Goal: Task Accomplishment & Management: Complete application form

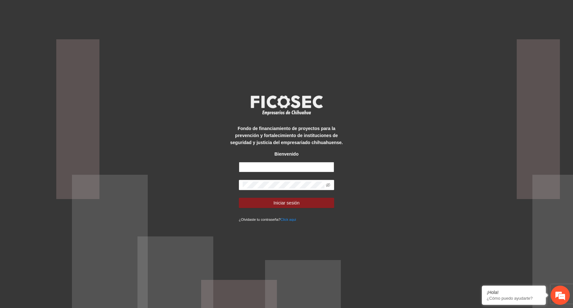
click at [282, 166] on input "text" at bounding box center [287, 167] width 96 height 10
click at [280, 170] on input "text" at bounding box center [287, 167] width 96 height 10
type input "*"
type input "**********"
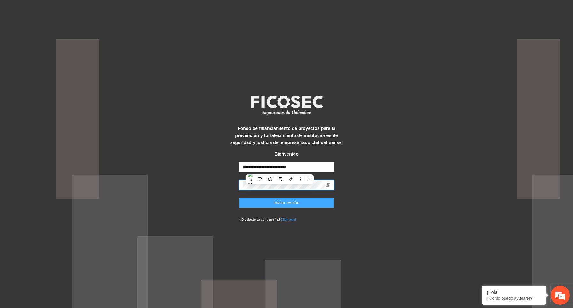
click at [314, 204] on button "Iniciar sesión" at bounding box center [287, 203] width 96 height 10
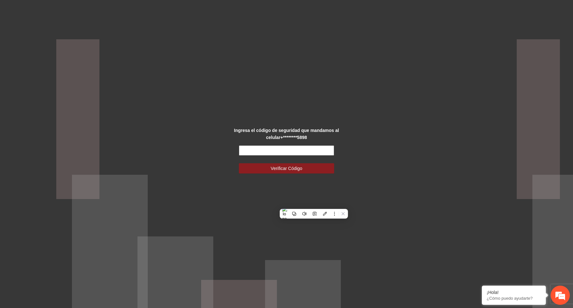
click at [306, 152] on input "text" at bounding box center [287, 151] width 96 height 10
paste input "******"
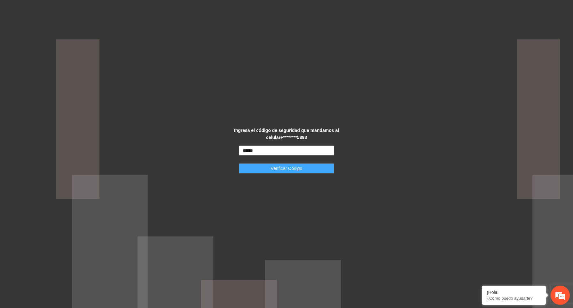
type input "******"
click at [292, 171] on span "Verificar Código" at bounding box center [287, 168] width 32 height 7
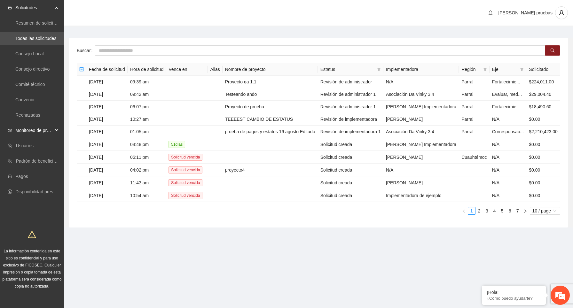
click at [51, 129] on span "Monitoreo de proyectos" at bounding box center [34, 130] width 38 height 13
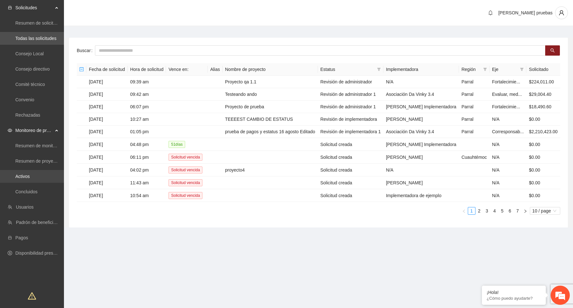
click at [29, 176] on link "Activos" at bounding box center [22, 176] width 14 height 5
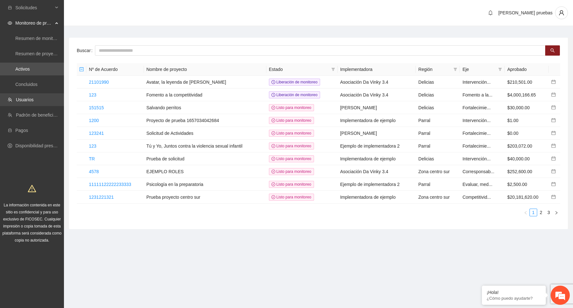
click at [34, 99] on link "Usuarios" at bounding box center [25, 99] width 18 height 5
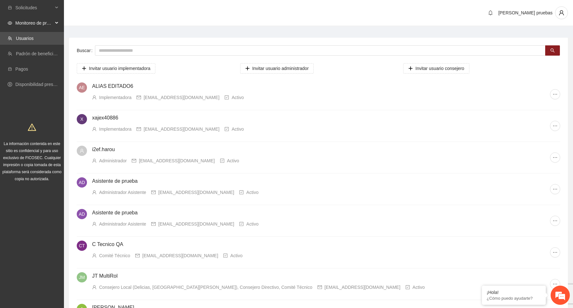
click at [56, 23] on icon at bounding box center [57, 23] width 3 height 0
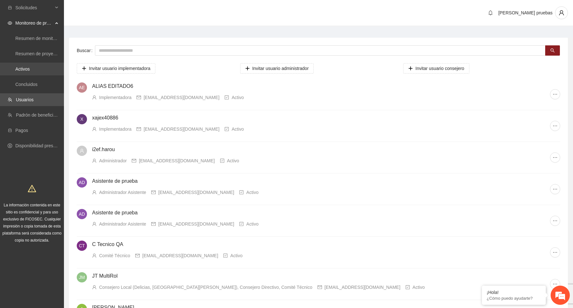
click at [30, 69] on link "Activos" at bounding box center [22, 69] width 14 height 5
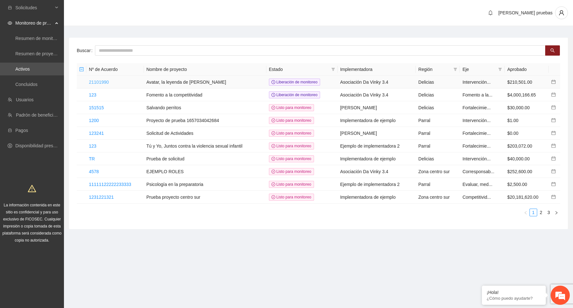
click at [104, 80] on link "21101990" at bounding box center [99, 82] width 20 height 5
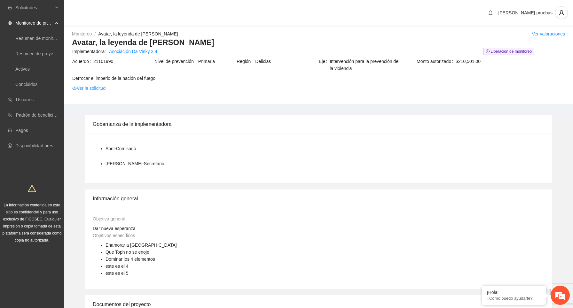
scroll to position [453, 0]
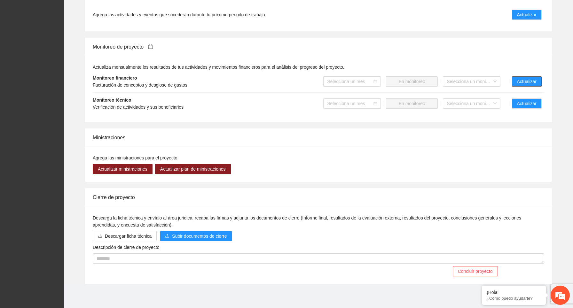
click at [526, 79] on span "Actualizar" at bounding box center [527, 81] width 20 height 7
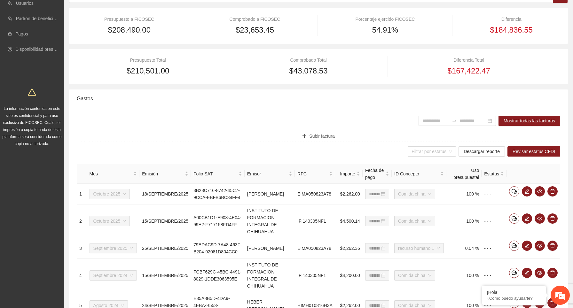
scroll to position [121, 0]
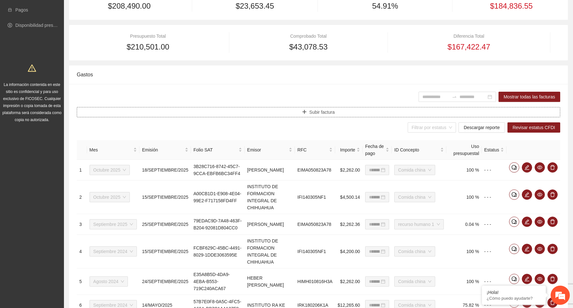
click at [347, 109] on button "Subir factura" at bounding box center [319, 112] width 484 height 10
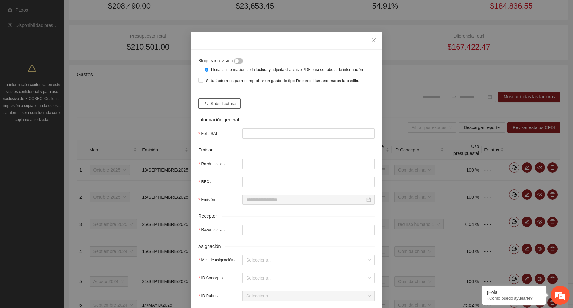
click at [229, 107] on span "Subir factura" at bounding box center [222, 103] width 25 height 7
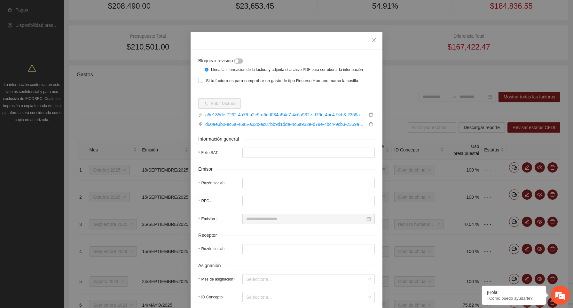
type input "**********"
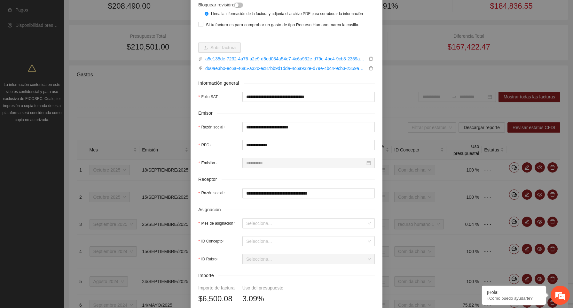
scroll to position [78, 0]
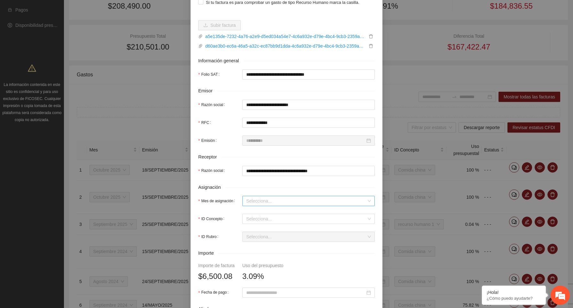
click at [306, 206] on input "Mes de asignación" at bounding box center [306, 201] width 120 height 10
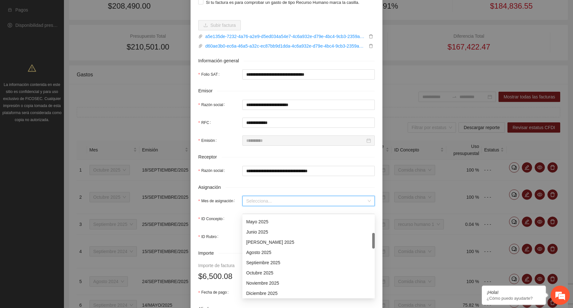
scroll to position [92, 0]
click at [285, 270] on div "Octubre 2025" at bounding box center [308, 272] width 125 height 7
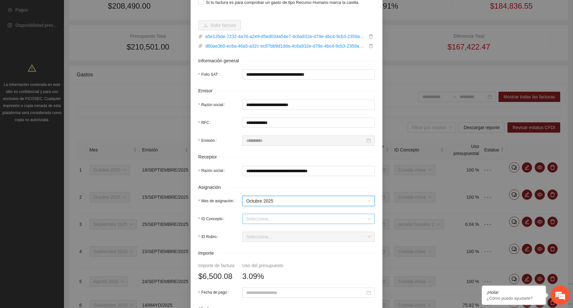
click at [285, 221] on input "ID Concepto" at bounding box center [306, 219] width 120 height 10
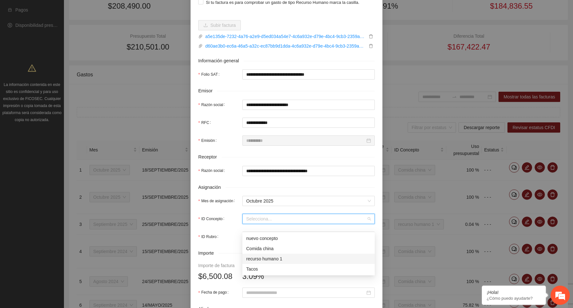
click at [281, 258] on div "recurso humano 1" at bounding box center [308, 259] width 125 height 7
type input "*"
type input "********"
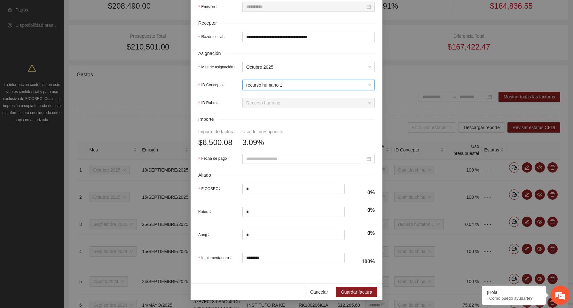
scroll to position [218, 0]
click at [269, 158] on input "Fecha de pago" at bounding box center [305, 158] width 119 height 7
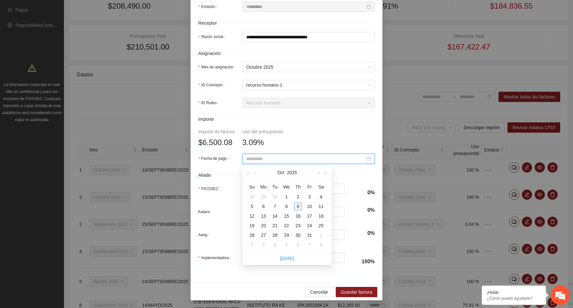
type input "**********"
click at [299, 204] on div "9" at bounding box center [298, 207] width 8 height 8
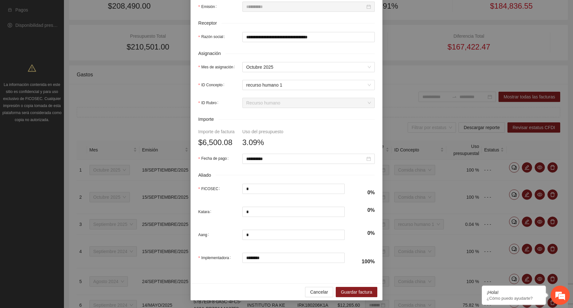
click at [292, 138] on form "**********" at bounding box center [286, 58] width 177 height 426
click at [292, 86] on span "recurso humano 1" at bounding box center [308, 85] width 125 height 10
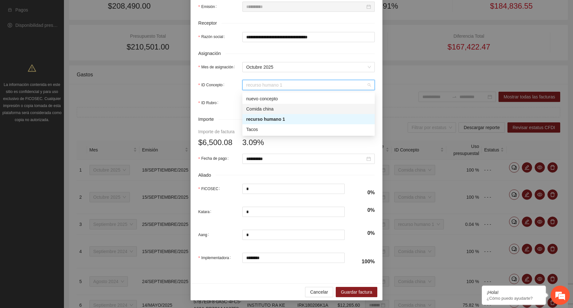
click at [283, 106] on div "Comida china" at bounding box center [308, 109] width 125 height 7
type input "********"
type input "******"
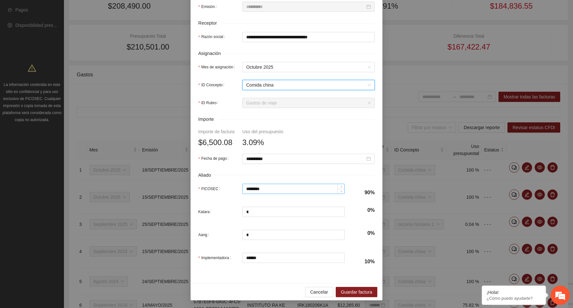
click at [255, 189] on input "********" at bounding box center [294, 189] width 102 height 10
drag, startPoint x: 246, startPoint y: 188, endPoint x: 276, endPoint y: 188, distance: 30.4
click at [276, 188] on input "********" at bounding box center [294, 189] width 102 height 10
click at [321, 141] on form "**********" at bounding box center [286, 58] width 177 height 426
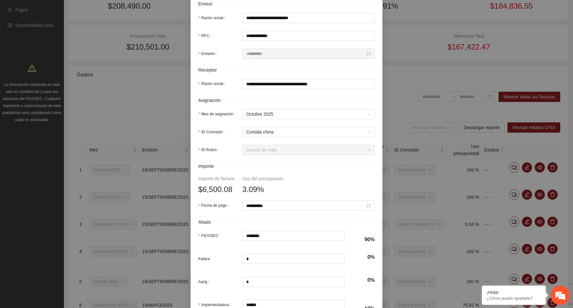
scroll to position [218, 0]
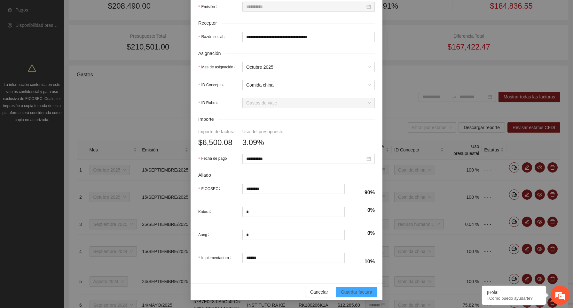
click at [356, 291] on span "Guardar factura" at bounding box center [356, 292] width 31 height 7
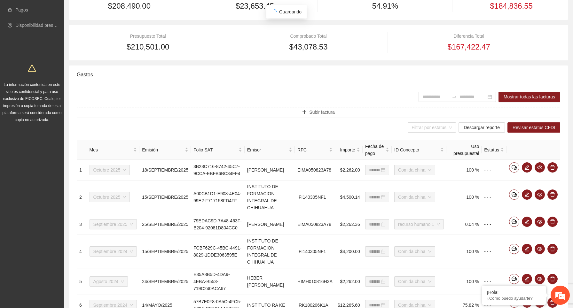
scroll to position [0, 0]
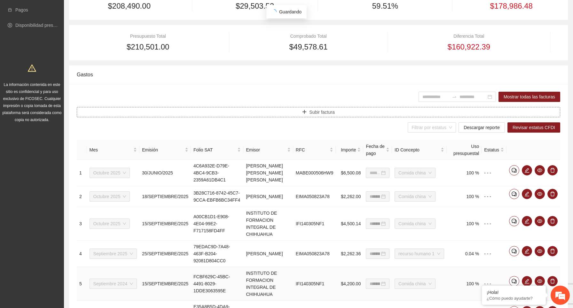
type input "**********"
click at [482, 129] on span "Descargar reporte" at bounding box center [482, 127] width 36 height 7
click at [526, 173] on button "button" at bounding box center [527, 170] width 10 height 10
click at [373, 42] on div "Bloquear revisión: Llena la información de la factura y adjunta el archivo PDF …" at bounding box center [286, 154] width 573 height 308
click at [528, 170] on icon "edit" at bounding box center [527, 170] width 4 height 4
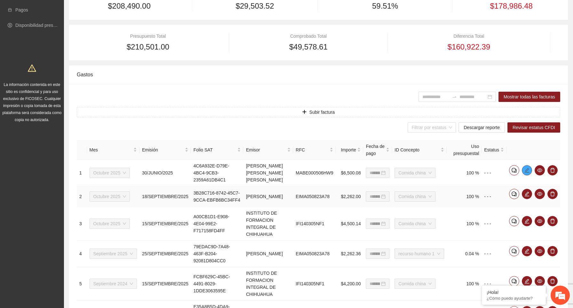
type input "**********"
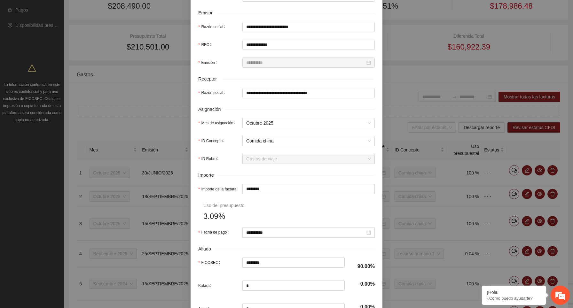
scroll to position [162, 0]
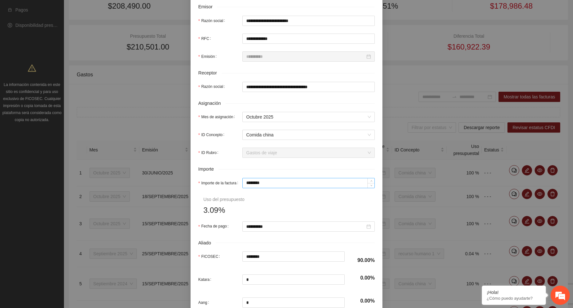
click at [281, 188] on input "********" at bounding box center [309, 183] width 132 height 10
type input "*****"
type input "***"
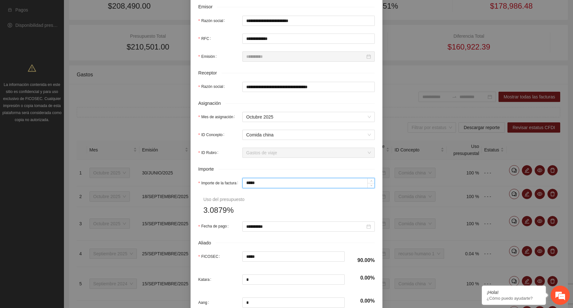
type input "***"
type input "**"
type input "*****"
type input "***"
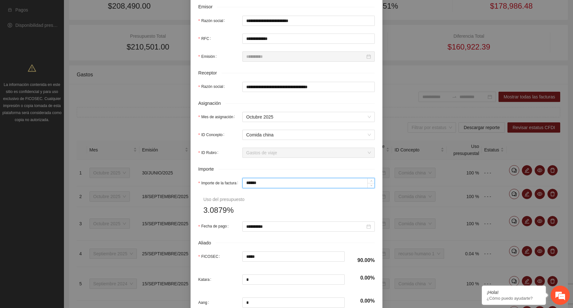
type input "*******"
type input "********"
type input "******"
type input "********"
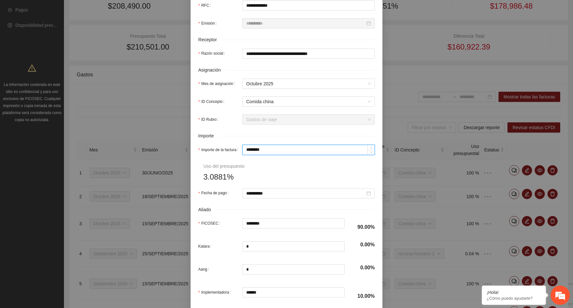
scroll to position [236, 0]
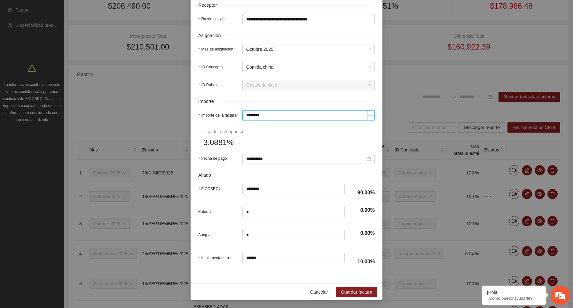
type input "********"
click at [351, 292] on span "Guardar factura" at bounding box center [356, 292] width 31 height 7
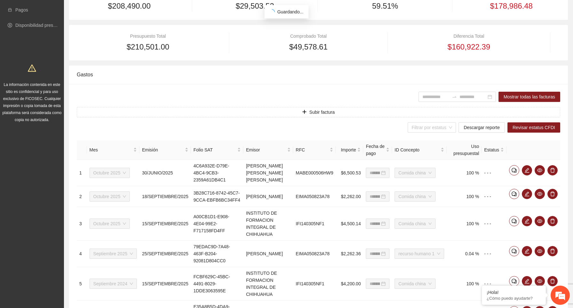
scroll to position [204, 0]
click at [527, 170] on icon "edit" at bounding box center [527, 170] width 5 height 5
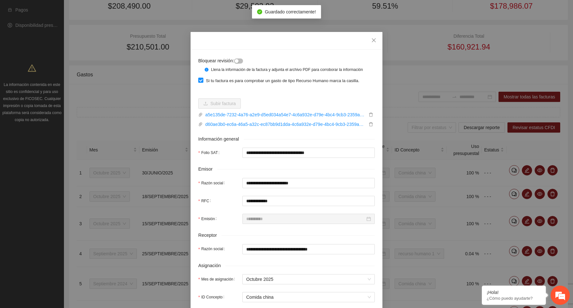
scroll to position [236, 0]
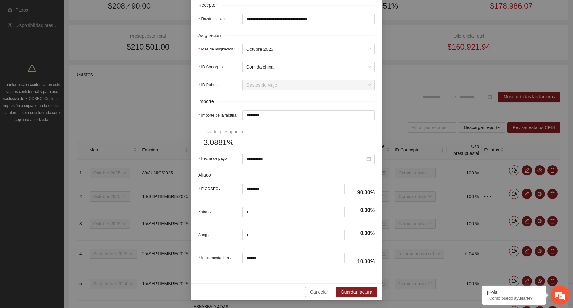
click at [323, 291] on span "Cancelar" at bounding box center [319, 292] width 18 height 7
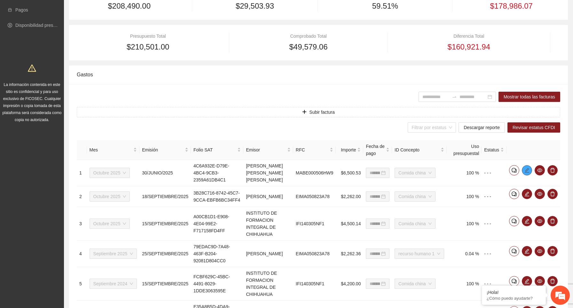
scroll to position [0, 0]
click at [485, 130] on span "Descargar reporte" at bounding box center [482, 127] width 36 height 7
click at [526, 171] on icon "edit" at bounding box center [527, 170] width 5 height 5
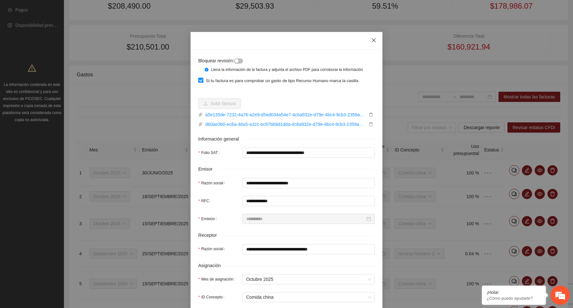
click at [375, 39] on icon "close" at bounding box center [373, 40] width 5 height 5
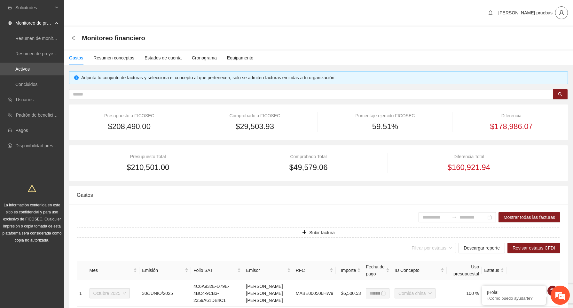
click at [559, 12] on icon "user" at bounding box center [562, 13] width 6 height 6
click at [527, 37] on span "Cerrar sesión" at bounding box center [543, 37] width 40 height 7
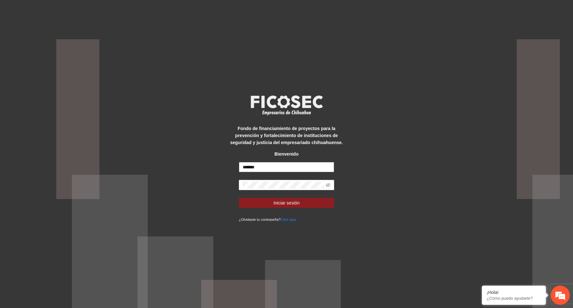
type input "*******"
type input "**********"
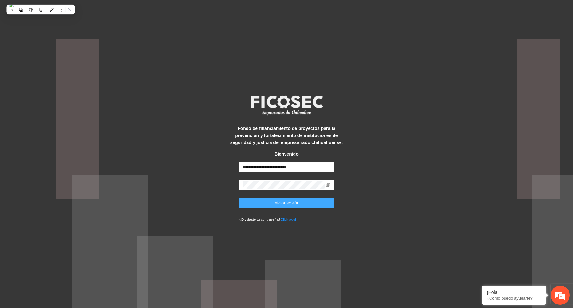
click at [320, 203] on button "Iniciar sesión" at bounding box center [287, 203] width 96 height 10
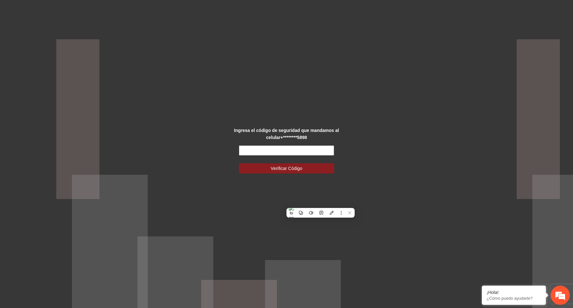
click at [253, 148] on input "text" at bounding box center [287, 151] width 96 height 10
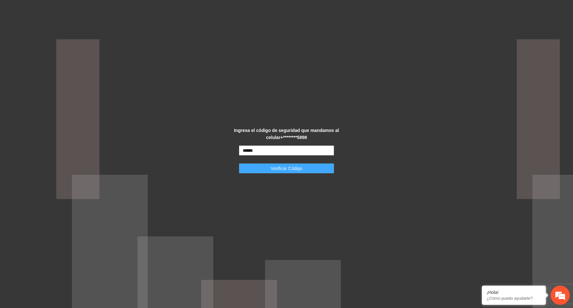
type input "******"
click at [276, 172] on span "Verificar Código" at bounding box center [287, 168] width 32 height 7
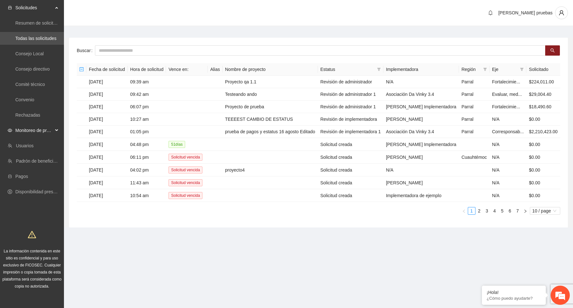
click at [45, 130] on span "Monitoreo de proyectos" at bounding box center [34, 130] width 38 height 13
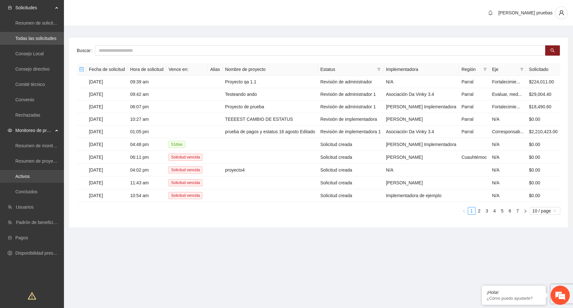
click at [30, 177] on link "Activos" at bounding box center [22, 176] width 14 height 5
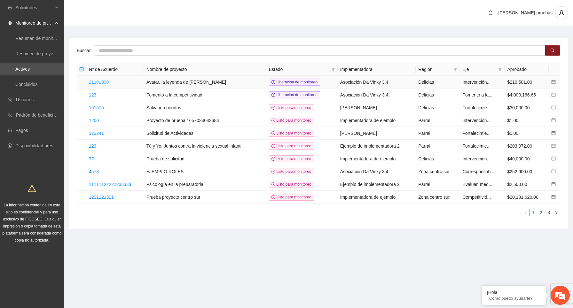
click at [106, 82] on link "21101990" at bounding box center [99, 82] width 20 height 5
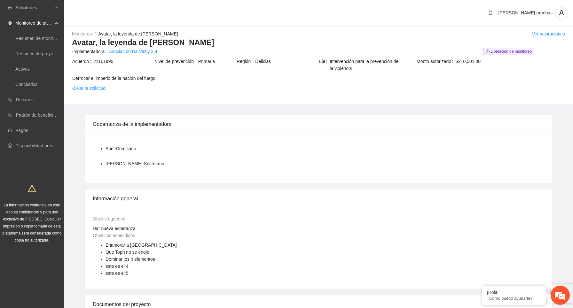
scroll to position [453, 0]
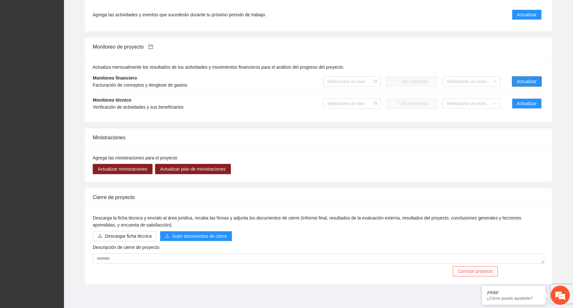
click at [525, 81] on span "Actualizar" at bounding box center [527, 81] width 20 height 7
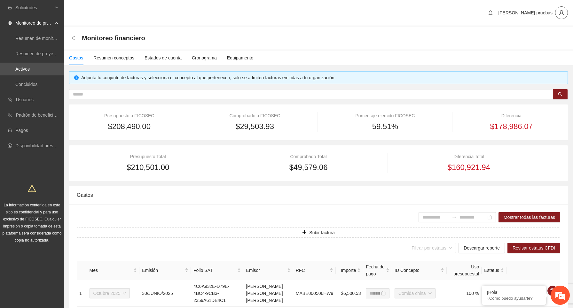
click at [558, 14] on span "user" at bounding box center [562, 13] width 12 height 6
click at [538, 38] on span "Cerrar sesión" at bounding box center [543, 37] width 40 height 7
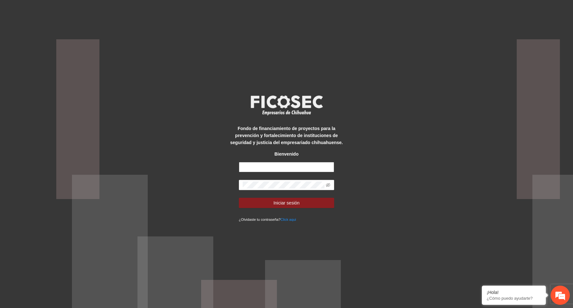
type input "**********"
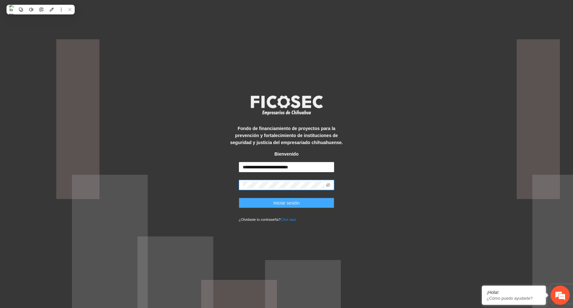
click at [316, 201] on button "Iniciar sesión" at bounding box center [287, 203] width 96 height 10
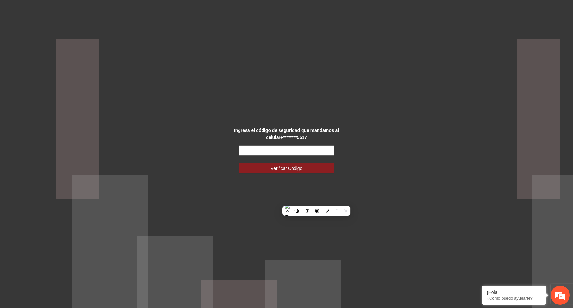
click at [287, 152] on input "text" at bounding box center [287, 151] width 96 height 10
paste input "******"
type input "******"
click at [295, 174] on div "Ingresa el código de seguridad que mandamos al celular +********5517 ****** Ver…" at bounding box center [286, 154] width 119 height 54
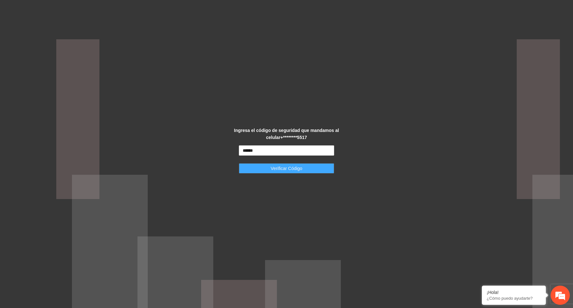
click at [295, 171] on span "Verificar Código" at bounding box center [287, 168] width 32 height 7
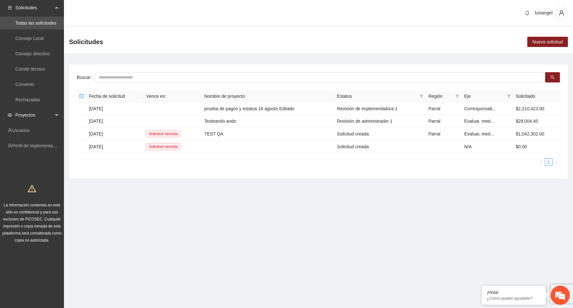
click at [44, 115] on span "Proyectos" at bounding box center [34, 115] width 38 height 13
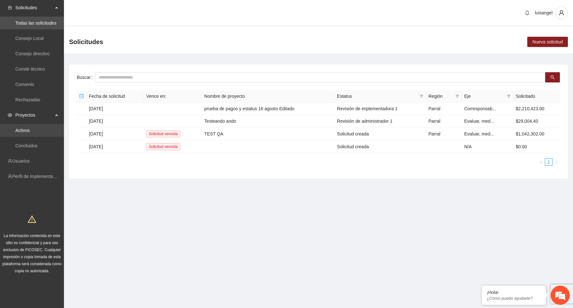
click at [30, 133] on link "Activos" at bounding box center [22, 130] width 14 height 5
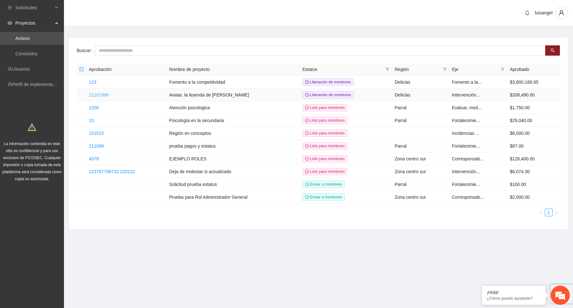
click at [107, 94] on link "21101990" at bounding box center [99, 94] width 20 height 5
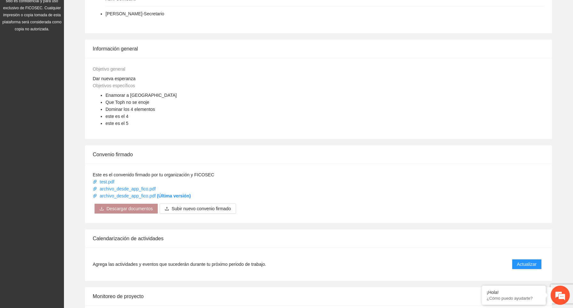
scroll to position [400, 0]
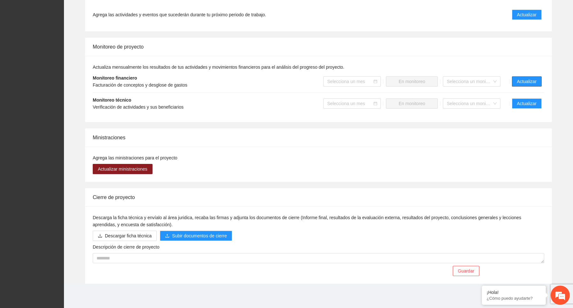
click at [527, 84] on span "Actualizar" at bounding box center [527, 81] width 20 height 7
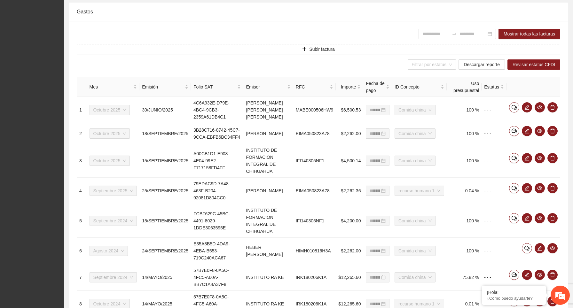
scroll to position [186, 0]
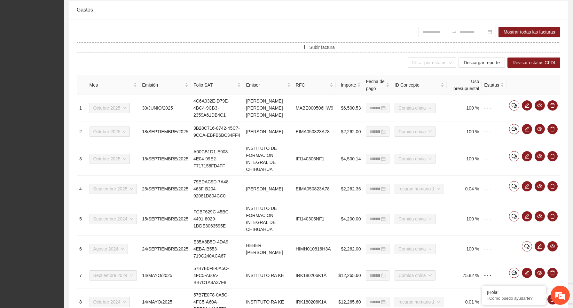
click at [352, 50] on button "Subir factura" at bounding box center [319, 47] width 484 height 10
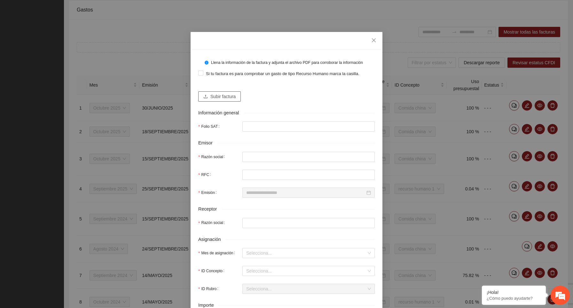
click at [225, 100] on span "Subir factura" at bounding box center [222, 96] width 25 height 7
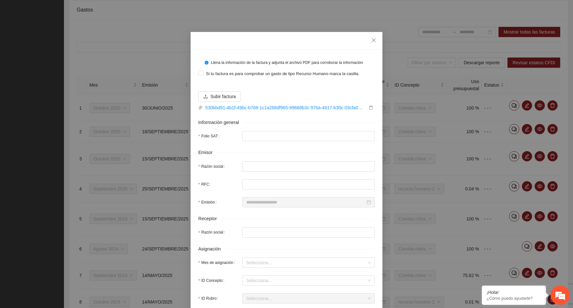
type input "**********"
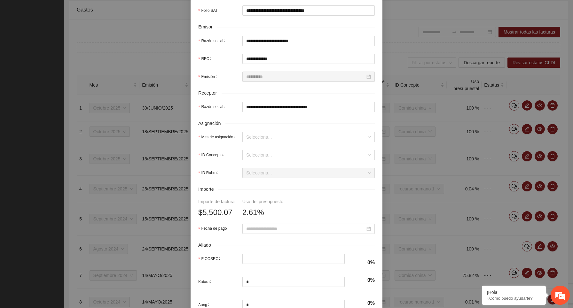
scroll to position [136, 0]
click at [264, 142] on input "Mes de asignación" at bounding box center [306, 137] width 120 height 10
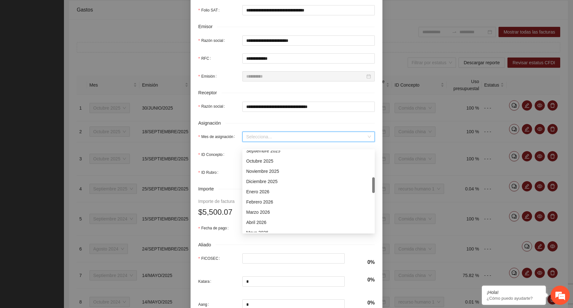
scroll to position [137, 0]
click at [272, 162] on div "Octubre 2025" at bounding box center [308, 162] width 125 height 7
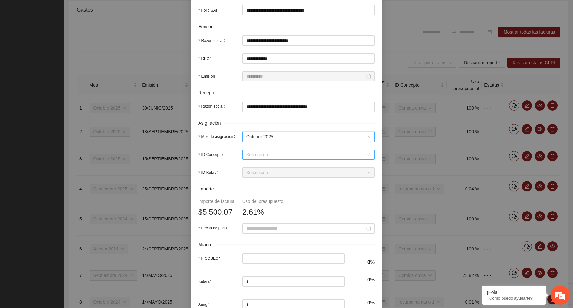
click at [270, 160] on input "ID Concepto" at bounding box center [306, 155] width 120 height 10
click at [275, 185] on div "Comida china" at bounding box center [308, 183] width 125 height 7
type input "********"
type input "******"
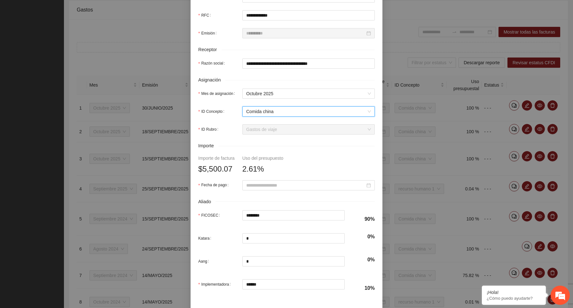
scroll to position [211, 0]
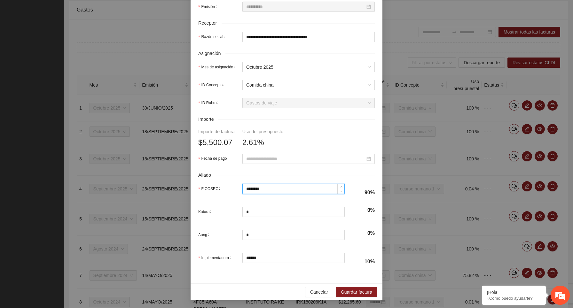
drag, startPoint x: 265, startPoint y: 190, endPoint x: 241, endPoint y: 190, distance: 24.9
click at [241, 190] on div "FICOSEC ********" at bounding box center [271, 189] width 146 height 10
click at [324, 138] on form "**********" at bounding box center [286, 61] width 177 height 419
click at [360, 293] on span "Guardar factura" at bounding box center [356, 292] width 31 height 7
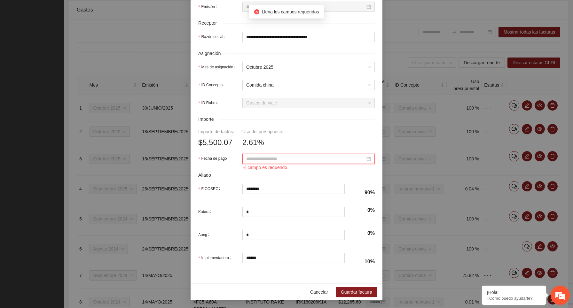
click at [324, 160] on input "Fecha de pago" at bounding box center [305, 158] width 119 height 7
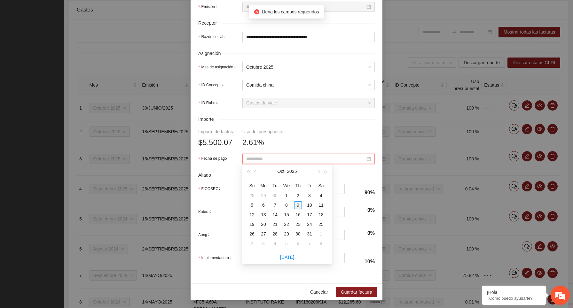
type input "**********"
click at [298, 205] on div "9" at bounding box center [298, 205] width 8 height 8
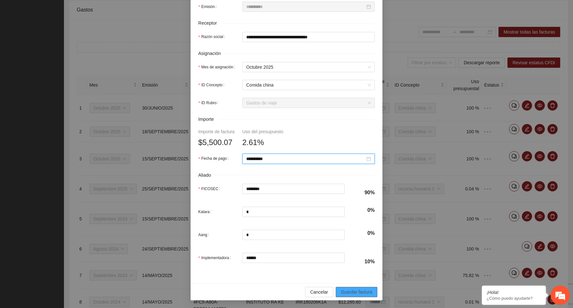
click at [367, 295] on span "Guardar factura" at bounding box center [356, 292] width 31 height 7
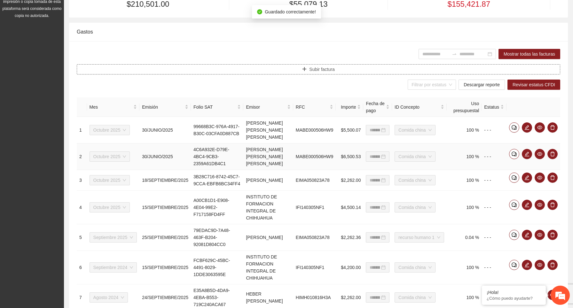
scroll to position [173, 0]
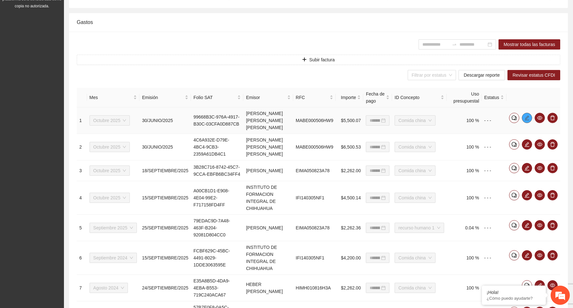
click at [525, 120] on icon "edit" at bounding box center [527, 117] width 5 height 5
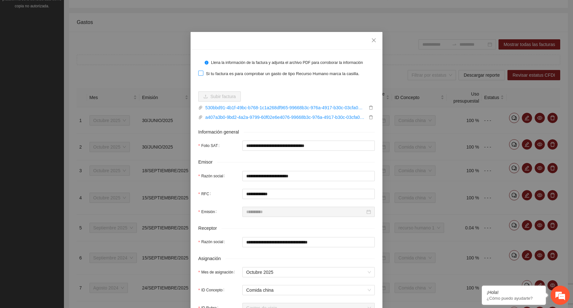
click at [252, 77] on span "Si tu factura es para comprobar un gasto de tipo Recurso Humano marca la casill…" at bounding box center [282, 74] width 159 height 6
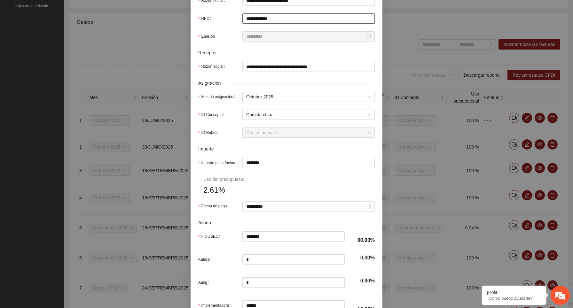
scroll to position [197, 0]
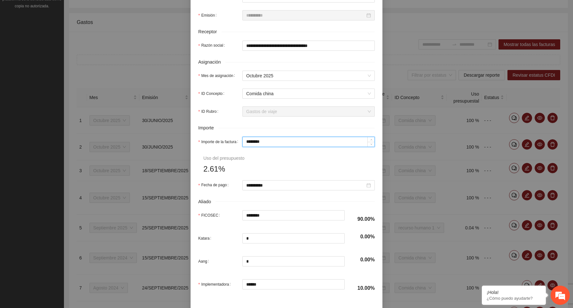
click at [278, 147] on input "********" at bounding box center [309, 142] width 132 height 10
type input "*****"
type input "***"
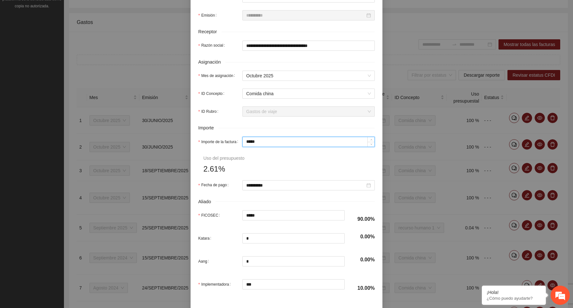
type input "***"
type input "**"
type input "*****"
type input "***"
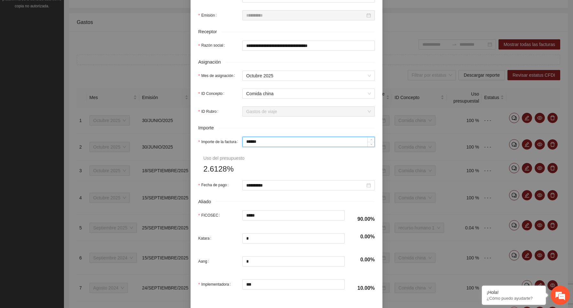
type input "*******"
type input "********"
type input "******"
type input "********"
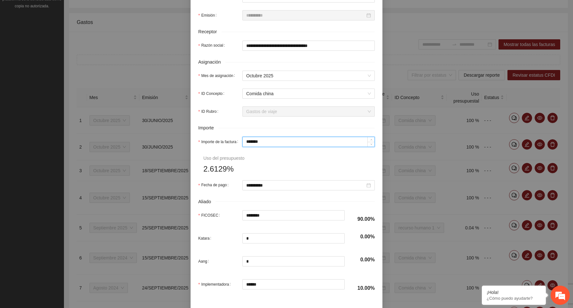
type input "******"
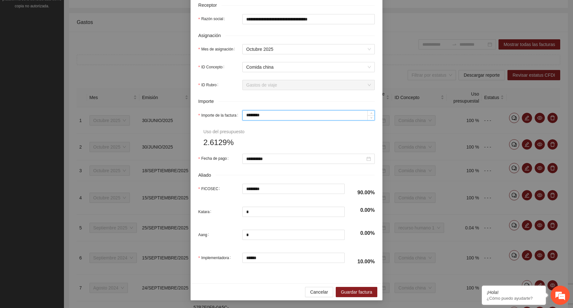
scroll to position [229, 0]
type input "*******"
type input "********"
type input "******"
type input "********"
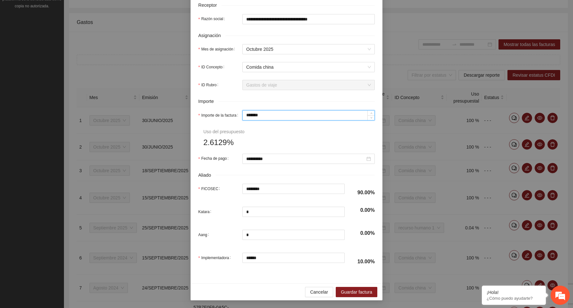
type input "********"
click at [358, 291] on span "Guardar factura" at bounding box center [356, 292] width 31 height 7
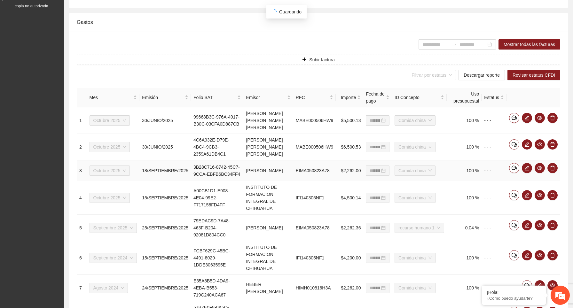
scroll to position [197, 0]
click at [484, 74] on span "Descargar reporte" at bounding box center [482, 75] width 36 height 7
click at [527, 118] on icon "edit" at bounding box center [527, 117] width 5 height 5
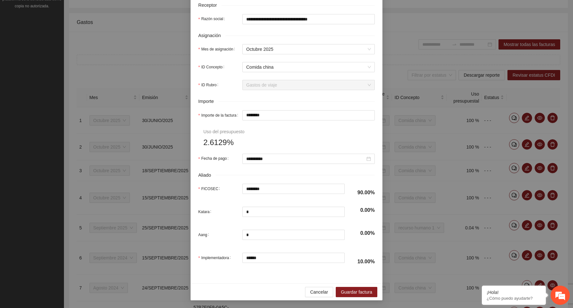
scroll to position [0, 0]
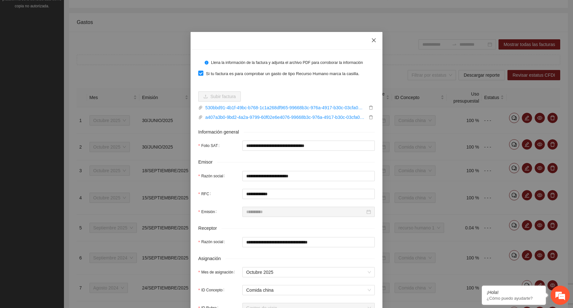
click at [374, 42] on icon "close" at bounding box center [373, 40] width 5 height 5
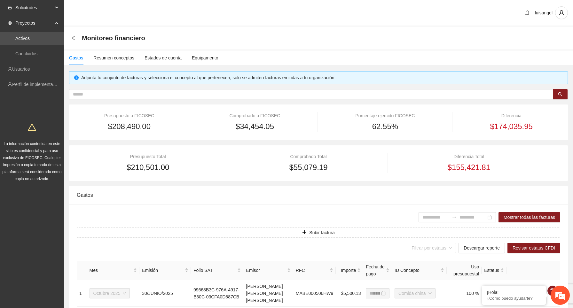
click at [52, 7] on span "Solicitudes" at bounding box center [34, 7] width 38 height 13
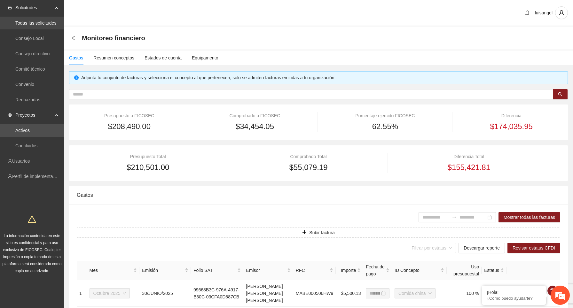
click at [46, 21] on link "Todas las solicitudes" at bounding box center [35, 22] width 41 height 5
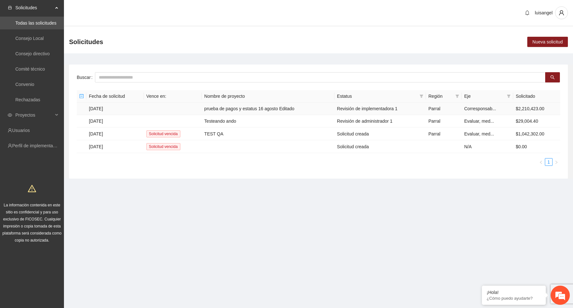
click at [111, 107] on td "06/05/2025" at bounding box center [115, 109] width 58 height 12
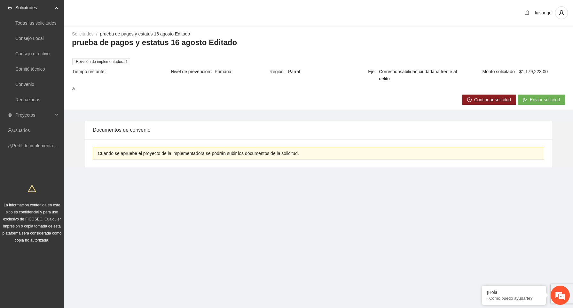
click at [491, 101] on span "Continuar solicitud" at bounding box center [492, 99] width 37 height 7
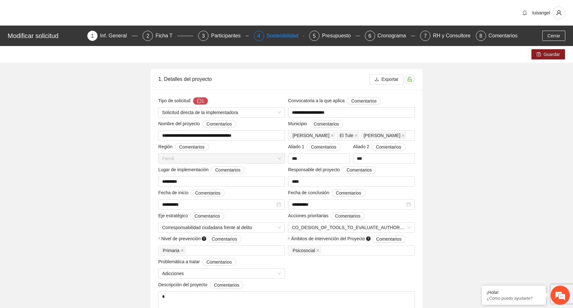
click at [285, 36] on div "Sostenibilidad" at bounding box center [285, 36] width 37 height 10
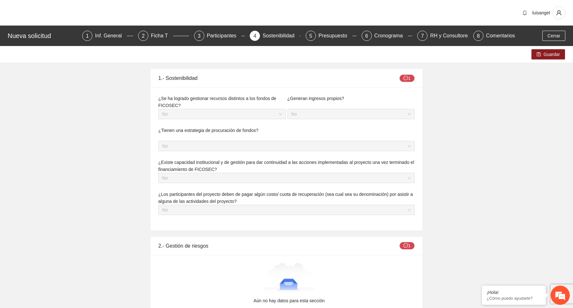
scroll to position [43, 0]
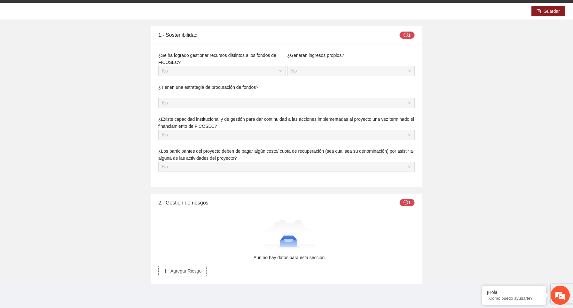
click at [187, 272] on span "Agregar Riesgo" at bounding box center [185, 271] width 31 height 7
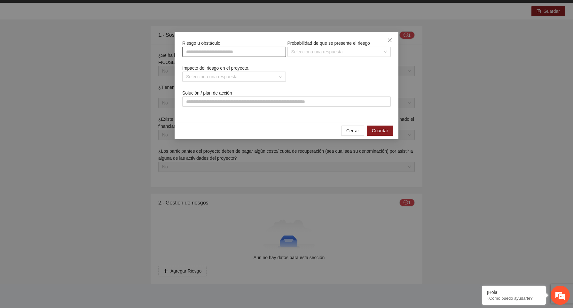
click at [261, 53] on input "text" at bounding box center [234, 52] width 104 height 10
click at [357, 47] on div "Selecciona una respuesta" at bounding box center [340, 52] width 104 height 10
type input "**********"
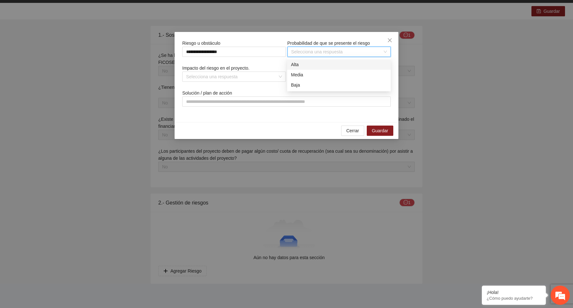
click at [332, 65] on div "Alta" at bounding box center [339, 64] width 96 height 7
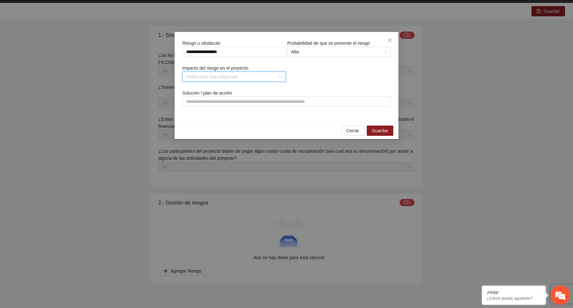
click at [255, 79] on input "search" at bounding box center [231, 77] width 91 height 10
click at [243, 91] on div "Alta" at bounding box center [234, 89] width 96 height 7
click at [223, 102] on input "text" at bounding box center [286, 102] width 209 height 10
click at [192, 101] on input "*******" at bounding box center [286, 102] width 209 height 10
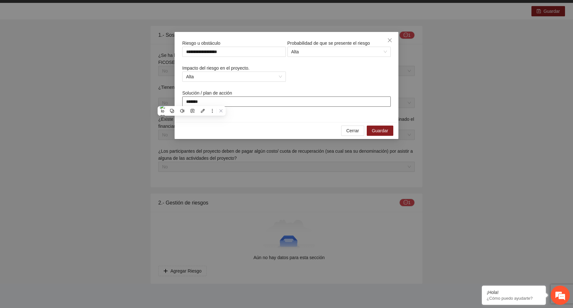
click at [217, 103] on input "*******" at bounding box center [286, 102] width 209 height 10
type input "*********"
click at [379, 133] on span "Guardar" at bounding box center [380, 130] width 16 height 7
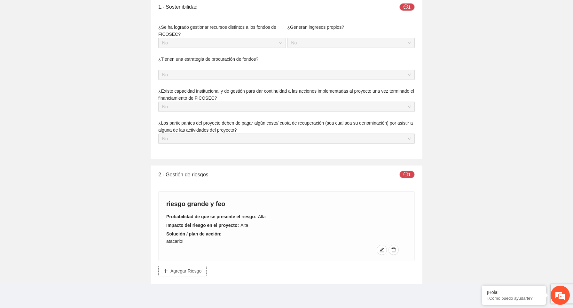
scroll to position [0, 0]
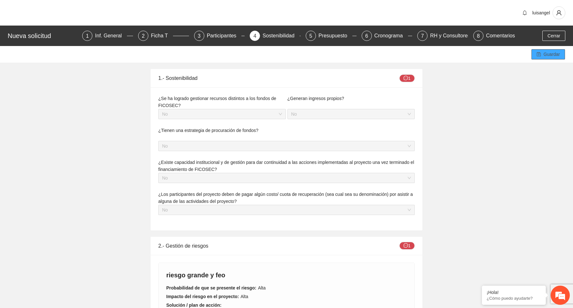
click at [546, 56] on span "Guardar" at bounding box center [552, 54] width 16 height 7
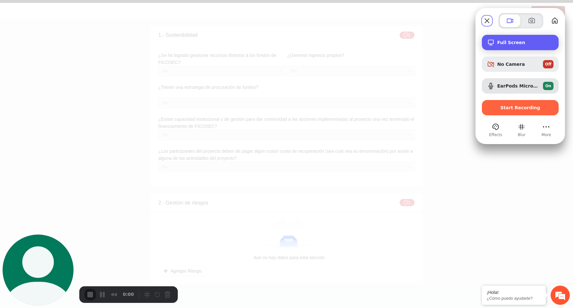
drag, startPoint x: 521, startPoint y: 41, endPoint x: 509, endPoint y: 44, distance: 13.3
click at [509, 44] on span "Full Screen" at bounding box center [525, 42] width 56 height 5
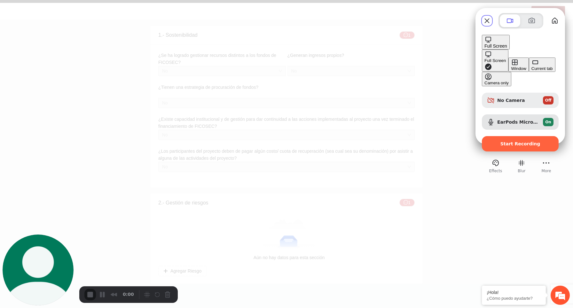
click at [507, 44] on span "Full Screen" at bounding box center [496, 45] width 23 height 5
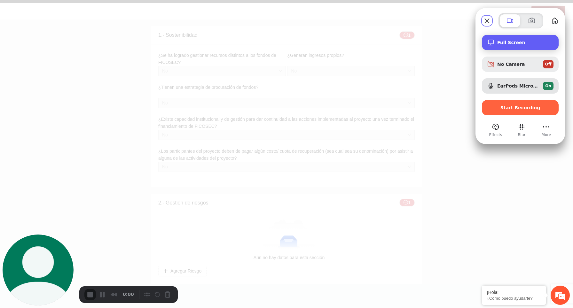
click at [505, 41] on span "Full Screen" at bounding box center [525, 42] width 56 height 5
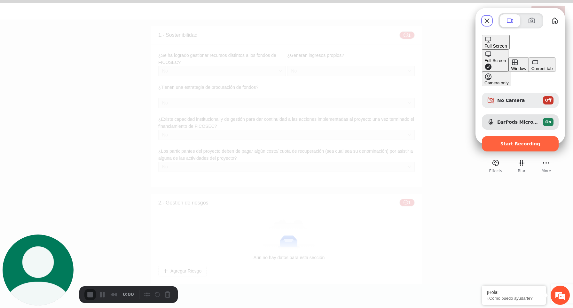
click at [532, 71] on div "Current tab" at bounding box center [542, 68] width 21 height 5
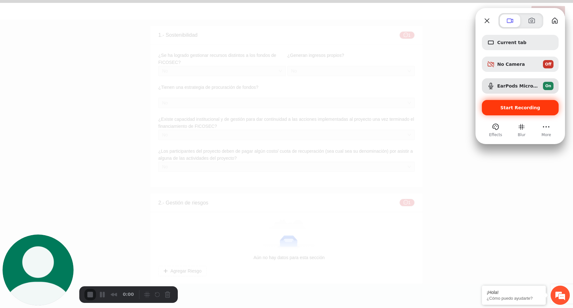
click at [517, 109] on span "Start Recording" at bounding box center [521, 107] width 40 height 5
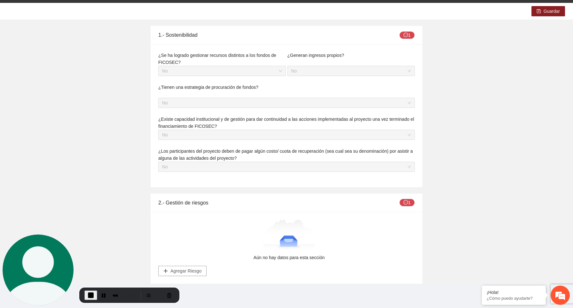
click at [202, 271] on button "Agregar Riesgo" at bounding box center [182, 271] width 48 height 10
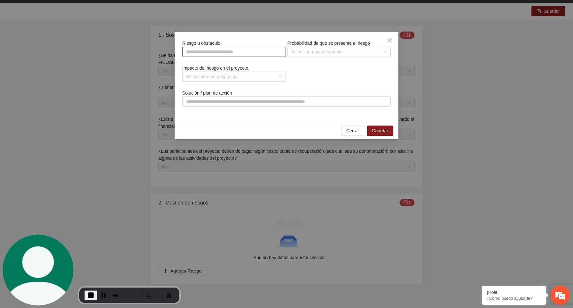
click at [240, 47] on input "text" at bounding box center [234, 52] width 104 height 10
click at [240, 53] on input "text" at bounding box center [234, 52] width 104 height 10
type input "**********"
click at [340, 50] on input "search" at bounding box center [336, 52] width 91 height 10
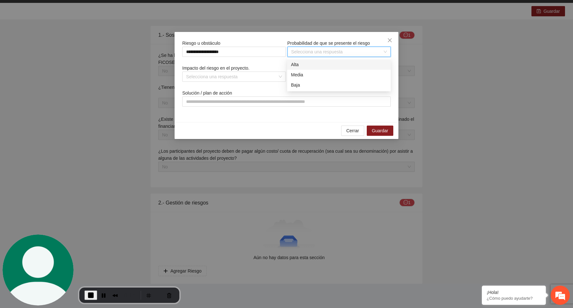
click at [311, 63] on div "Alta" at bounding box center [339, 64] width 96 height 7
click at [263, 76] on input "search" at bounding box center [231, 77] width 91 height 10
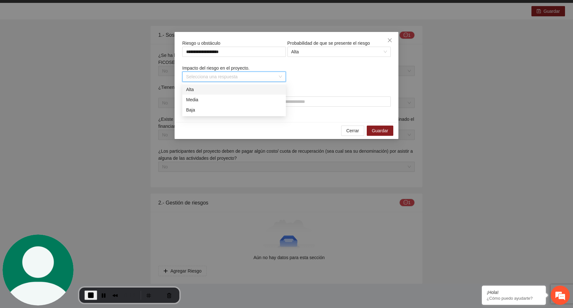
click at [233, 90] on div "Alta" at bounding box center [234, 89] width 96 height 7
click at [243, 100] on input "text" at bounding box center [286, 102] width 209 height 10
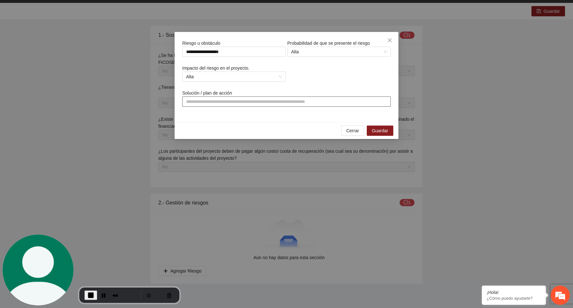
click at [242, 105] on input "text" at bounding box center [286, 102] width 209 height 10
type input "**********"
click at [375, 132] on span "Guardar" at bounding box center [380, 130] width 16 height 7
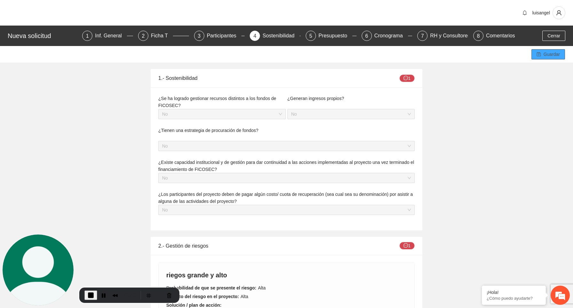
click at [549, 53] on span "Guardar" at bounding box center [552, 54] width 16 height 7
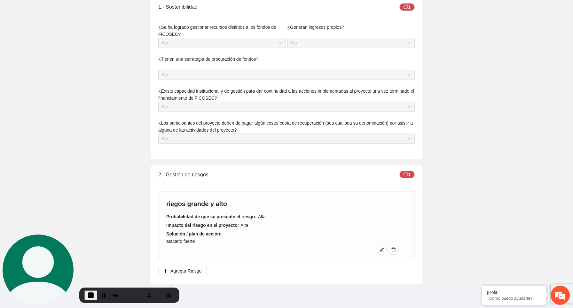
click at [123, 115] on div "Guardar 1.- Sostenibilidad 1 ¿Se ha logrado gestionar recursos distintos a los …" at bounding box center [286, 129] width 573 height 309
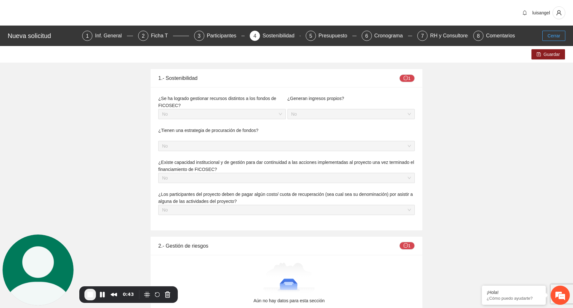
click at [561, 36] on button "Cerrar" at bounding box center [553, 36] width 23 height 10
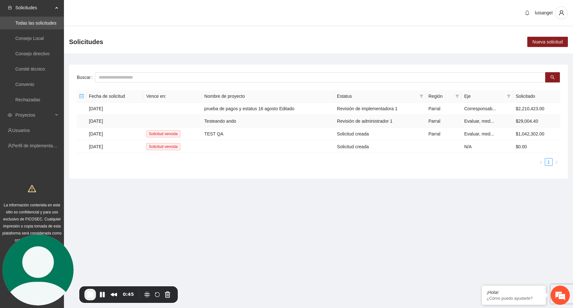
click at [112, 121] on td "[DATE]" at bounding box center [115, 121] width 58 height 12
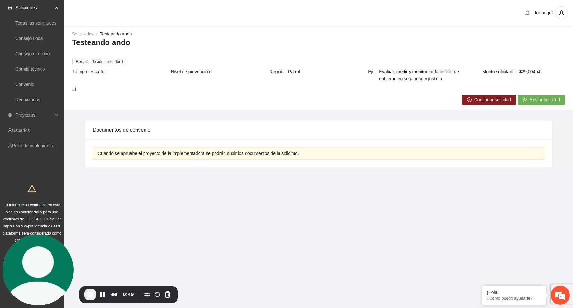
click at [491, 102] on span "Continuar solicitud" at bounding box center [492, 99] width 37 height 7
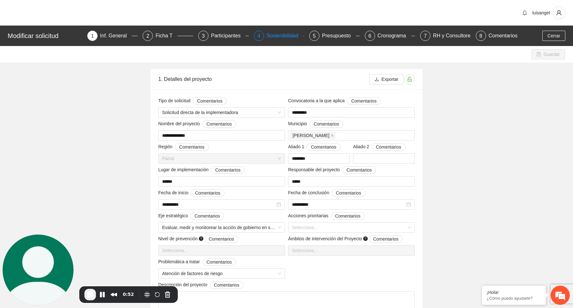
click at [284, 36] on div "Sostenibilidad" at bounding box center [285, 36] width 37 height 10
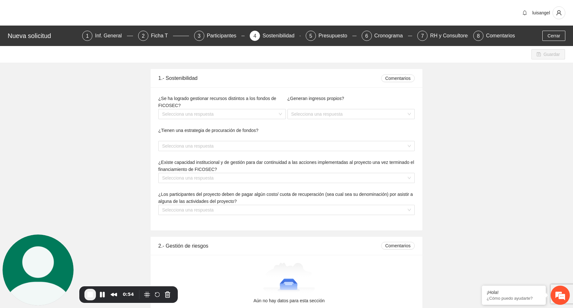
scroll to position [43, 0]
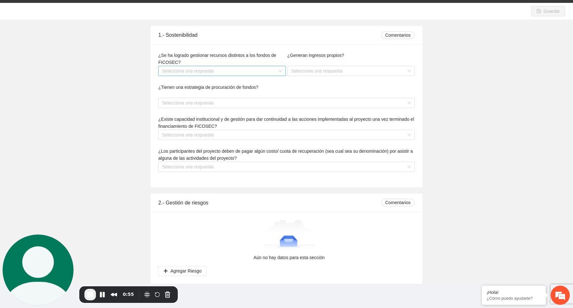
click at [206, 68] on input "search" at bounding box center [219, 71] width 115 height 10
click at [200, 83] on div "Sí" at bounding box center [222, 83] width 120 height 7
click at [315, 76] on div "¿Generan ingresos propios? Selecciona una respuesta" at bounding box center [351, 68] width 129 height 32
click at [314, 71] on input "search" at bounding box center [348, 71] width 115 height 10
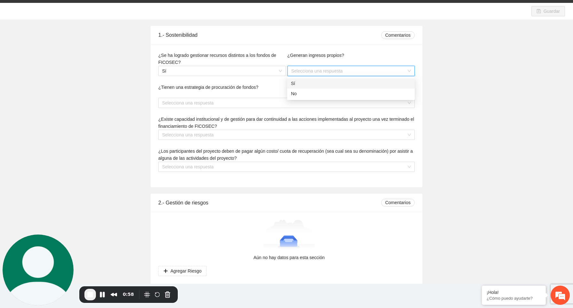
click at [312, 82] on div "Sí" at bounding box center [351, 83] width 120 height 7
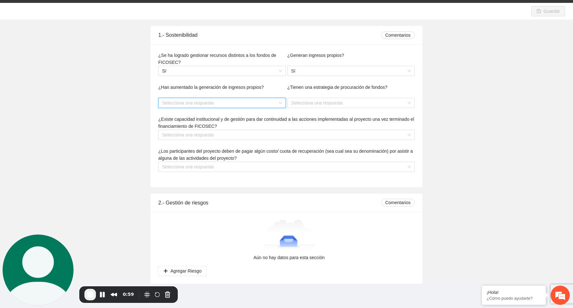
click at [240, 100] on input "search" at bounding box center [219, 103] width 115 height 10
click at [221, 115] on div "Sí" at bounding box center [222, 115] width 120 height 7
click at [313, 103] on input "search" at bounding box center [348, 103] width 115 height 10
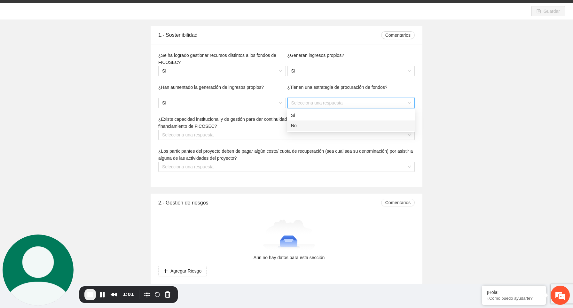
click at [306, 126] on div "No" at bounding box center [351, 125] width 120 height 7
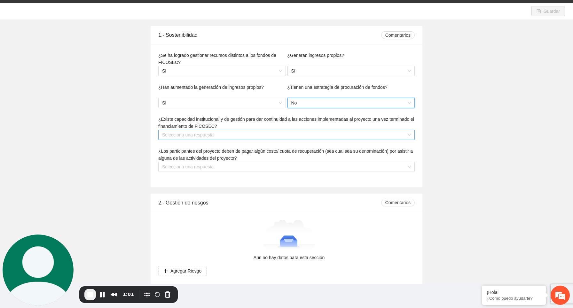
click at [203, 138] on input "search" at bounding box center [284, 135] width 244 height 10
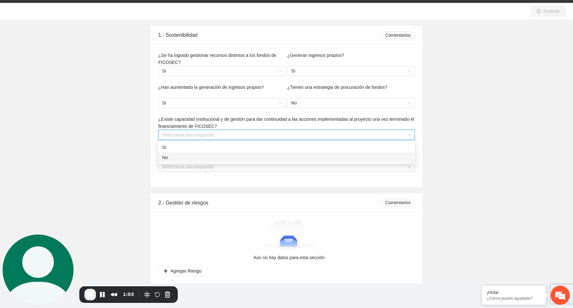
click at [194, 157] on div "No" at bounding box center [286, 157] width 249 height 7
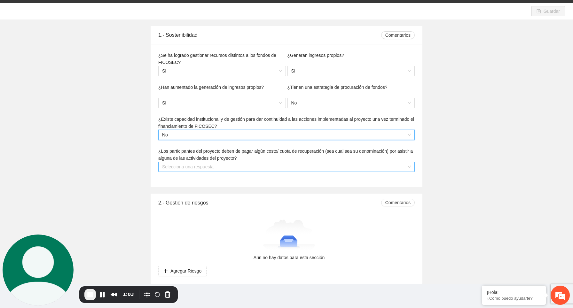
click at [194, 166] on input "search" at bounding box center [284, 167] width 244 height 10
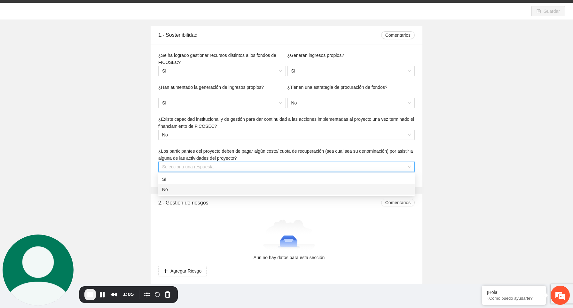
click at [179, 191] on div "No" at bounding box center [286, 189] width 249 height 7
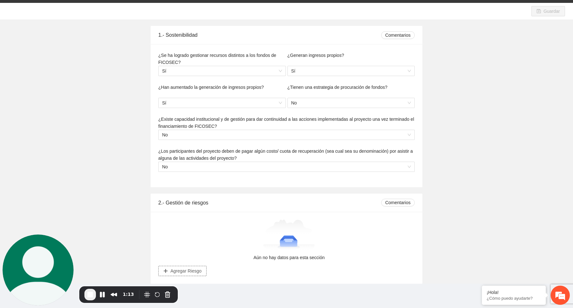
click at [201, 270] on span "Agregar Riesgo" at bounding box center [185, 271] width 31 height 7
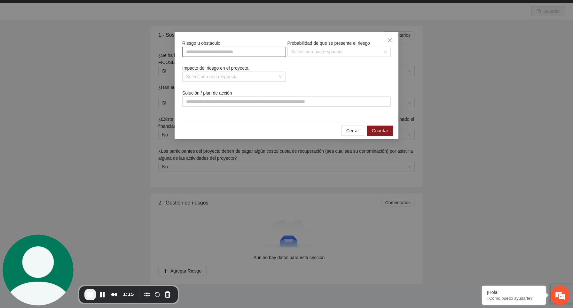
click at [260, 53] on input "text" at bounding box center [234, 52] width 104 height 10
click at [391, 41] on icon "close" at bounding box center [389, 40] width 5 height 5
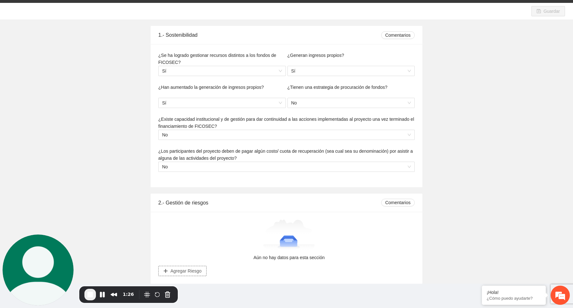
click at [202, 271] on button "Agregar Riesgo" at bounding box center [182, 271] width 48 height 10
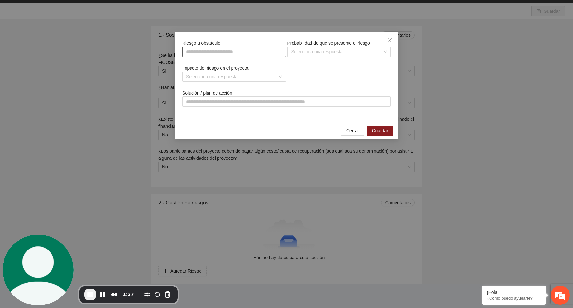
click at [257, 53] on input "text" at bounding box center [234, 52] width 104 height 10
click at [257, 52] on input "text" at bounding box center [234, 52] width 104 height 10
type input "*******"
click at [330, 52] on input "search" at bounding box center [336, 52] width 91 height 10
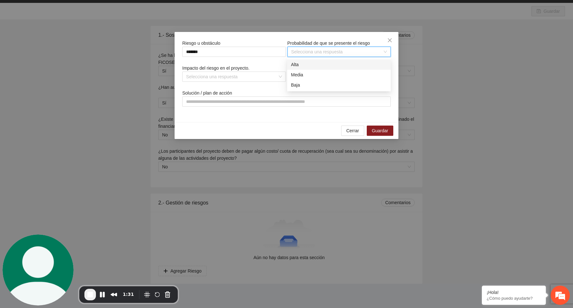
click at [321, 63] on div "Alta" at bounding box center [339, 64] width 96 height 7
click at [261, 79] on input "search" at bounding box center [231, 77] width 91 height 10
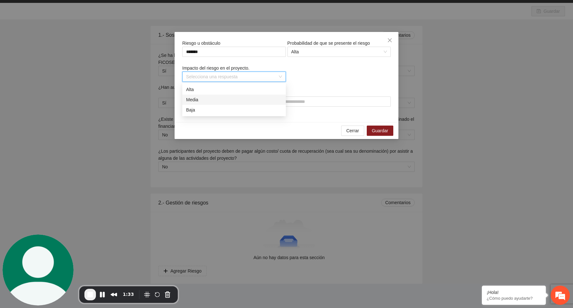
click at [248, 99] on div "Media" at bounding box center [234, 99] width 96 height 7
click at [254, 78] on span "Media" at bounding box center [234, 77] width 96 height 10
click at [249, 88] on div "Alta" at bounding box center [234, 89] width 96 height 7
click at [263, 102] on input "text" at bounding box center [286, 102] width 209 height 10
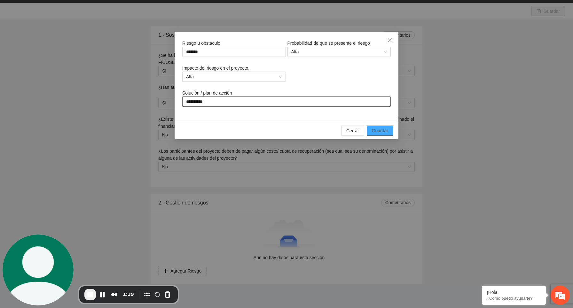
type input "**********"
click at [383, 129] on span "Guardar" at bounding box center [380, 130] width 16 height 7
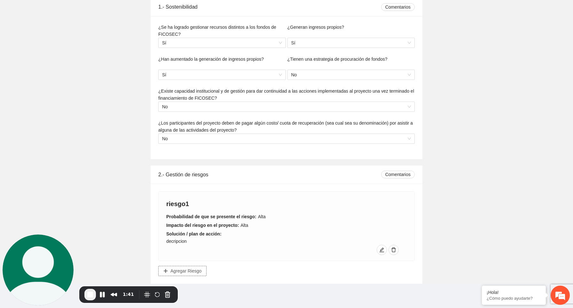
scroll to position [0, 0]
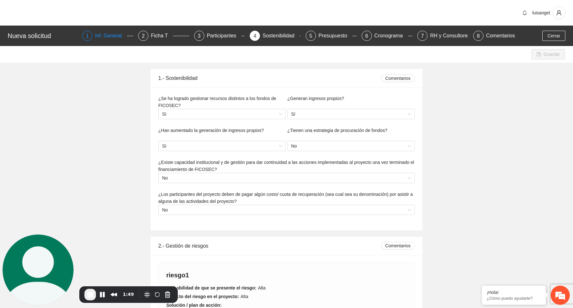
click at [113, 35] on div "Inf. General" at bounding box center [111, 36] width 32 height 10
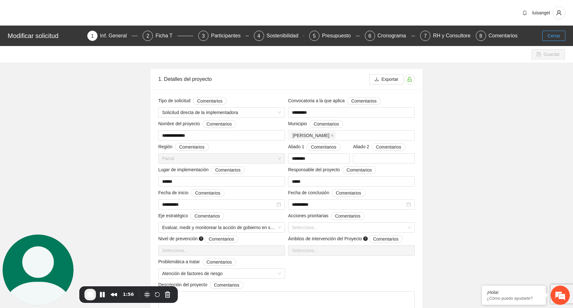
click at [548, 35] on span "Cerrar" at bounding box center [554, 35] width 13 height 7
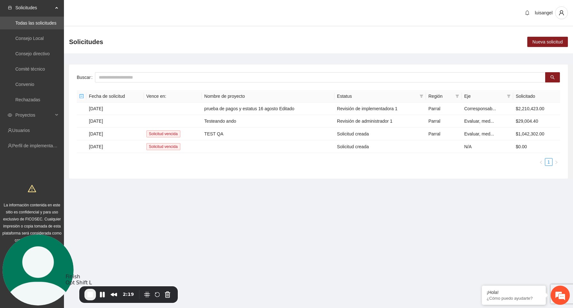
click at [94, 296] on span "End Recording" at bounding box center [90, 295] width 8 height 8
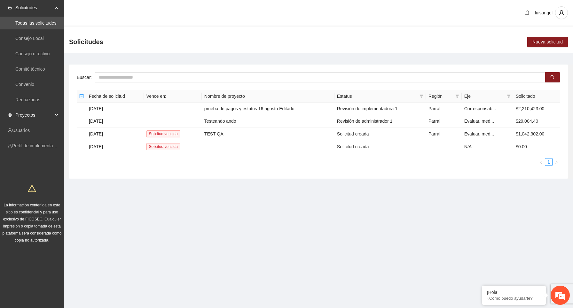
click at [40, 116] on span "Proyectos" at bounding box center [34, 115] width 38 height 13
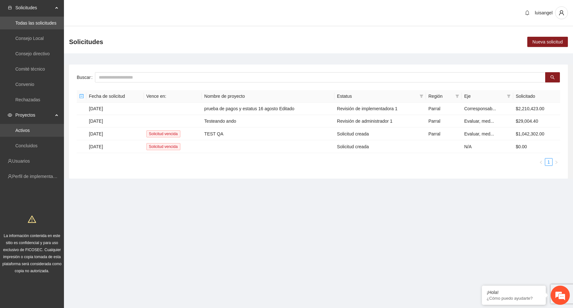
click at [30, 130] on link "Activos" at bounding box center [22, 130] width 14 height 5
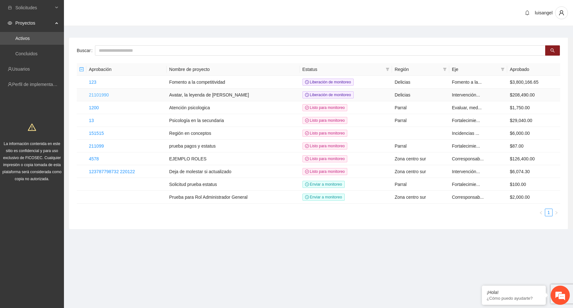
click at [107, 94] on link "21101990" at bounding box center [99, 94] width 20 height 5
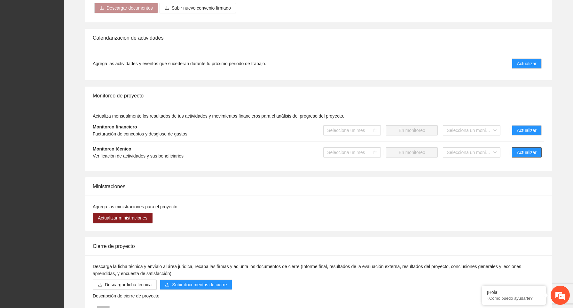
click at [526, 154] on span "Actualizar" at bounding box center [527, 152] width 20 height 7
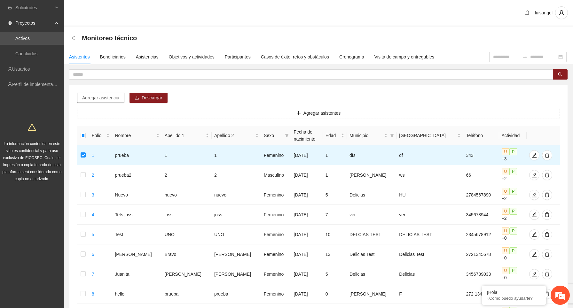
click at [112, 98] on span "Agregar asistencia" at bounding box center [100, 97] width 37 height 7
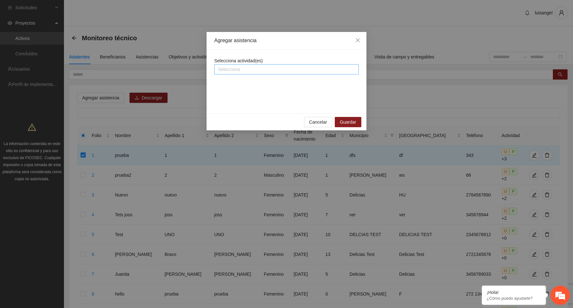
click at [257, 65] on div "Selecciona" at bounding box center [286, 69] width 145 height 10
click at [259, 80] on div "A1.1 Test Actv 1.1" at bounding box center [286, 82] width 137 height 7
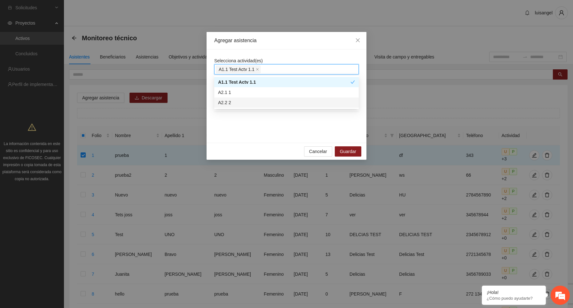
click at [258, 133] on div "Selecciona actividad(es) A1.1 Test Actv 1.1 Test Actv 1.1 04/08/2025 02:00" at bounding box center [286, 96] width 145 height 78
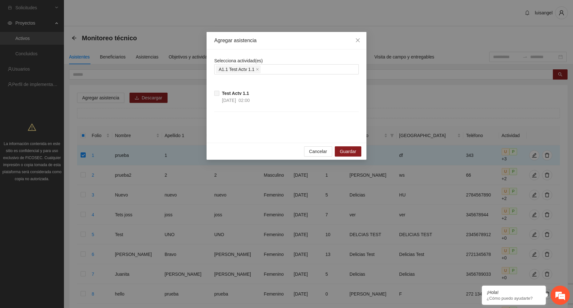
click at [218, 93] on span at bounding box center [216, 93] width 5 height 5
click at [278, 70] on div "A1.1 Test Actv 1.1" at bounding box center [286, 69] width 141 height 9
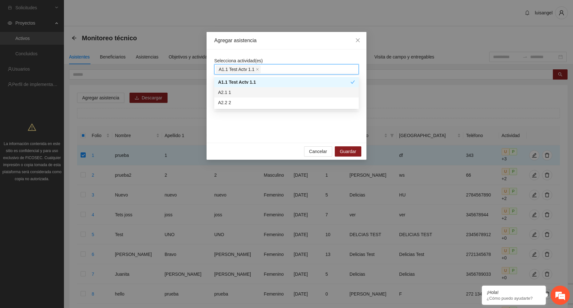
click at [247, 93] on div "A2.1 1" at bounding box center [286, 92] width 137 height 7
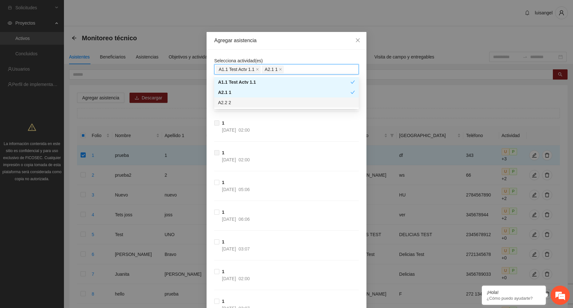
click at [298, 130] on div "1 10/09/2026 02:00" at bounding box center [286, 135] width 145 height 30
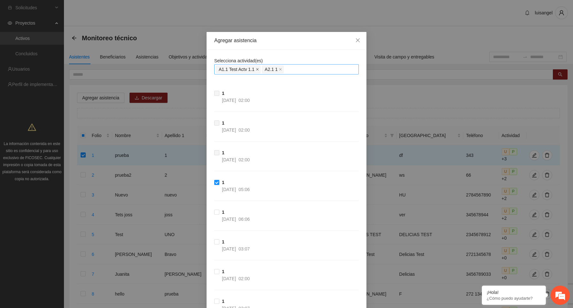
click at [259, 68] on icon "close" at bounding box center [257, 69] width 3 height 3
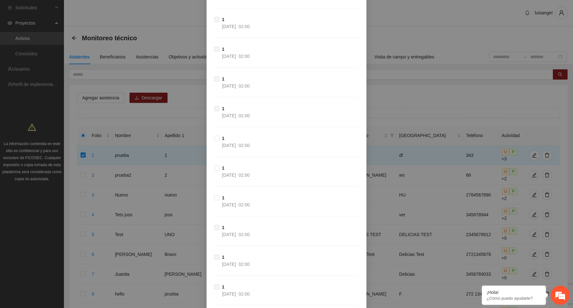
scroll to position [662, 0]
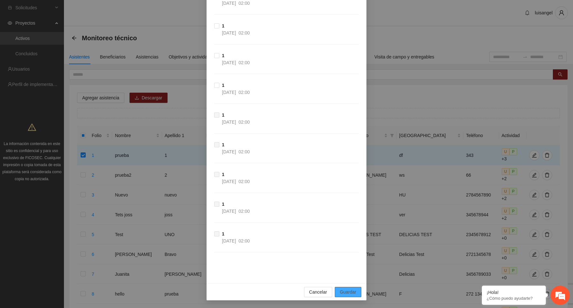
click at [355, 291] on span "Guardar" at bounding box center [348, 292] width 16 height 7
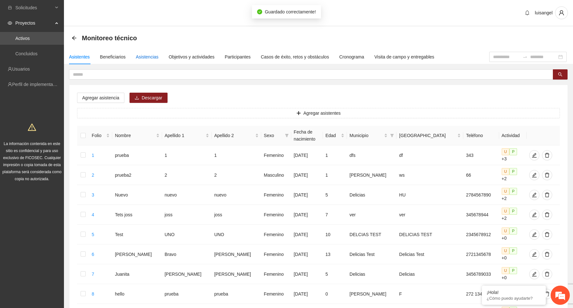
click at [150, 57] on div "Asistencias" at bounding box center [147, 56] width 23 height 7
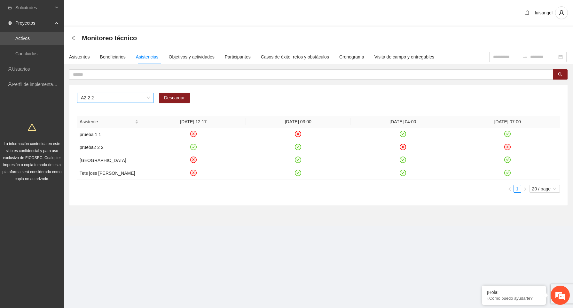
click at [145, 98] on span "A2.2 2" at bounding box center [115, 98] width 69 height 10
click at [119, 120] on div "A2.1 1" at bounding box center [115, 120] width 69 height 7
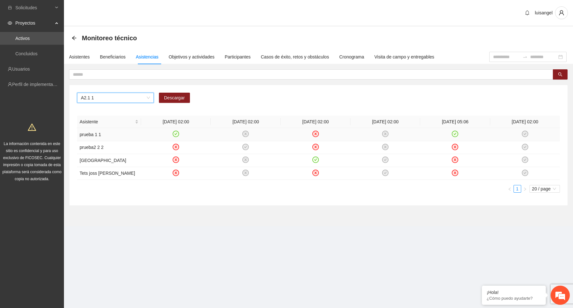
click at [316, 134] on icon "close-circle" at bounding box center [315, 133] width 5 height 5
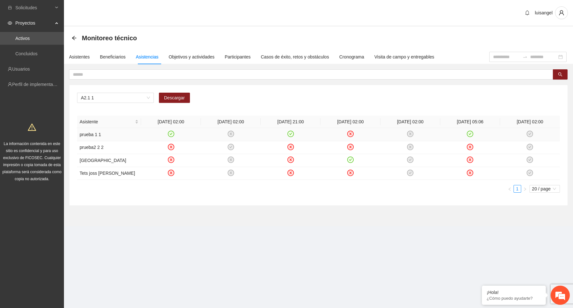
click at [351, 133] on icon "close-circle" at bounding box center [350, 134] width 3 height 3
click at [373, 105] on div "A2.1 1 Descargar" at bounding box center [318, 100] width 483 height 15
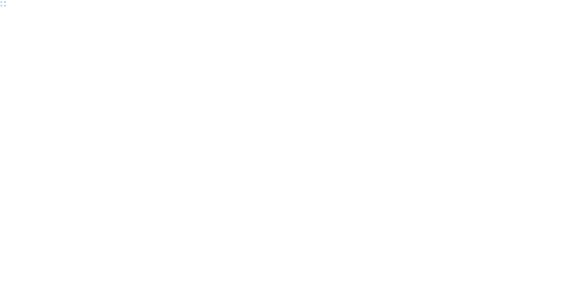
click at [351, 100] on div at bounding box center [286, 154] width 573 height 308
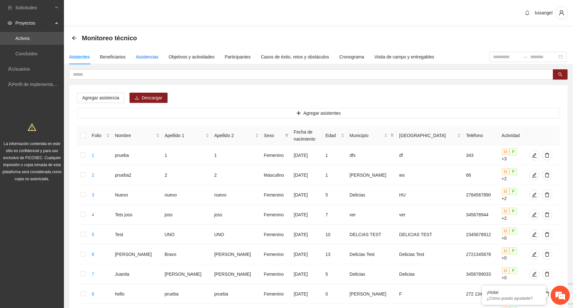
click at [153, 58] on div "Asistencias" at bounding box center [147, 56] width 23 height 7
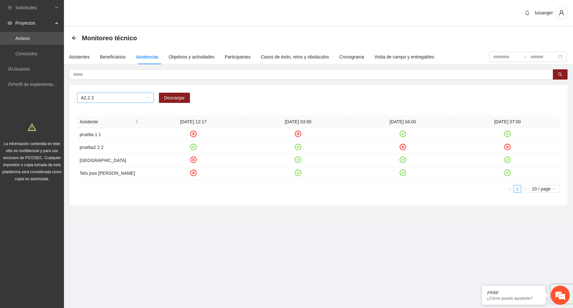
click at [144, 96] on span "A2.2 2" at bounding box center [115, 98] width 69 height 10
click at [130, 123] on div "A2.1 1" at bounding box center [115, 120] width 69 height 7
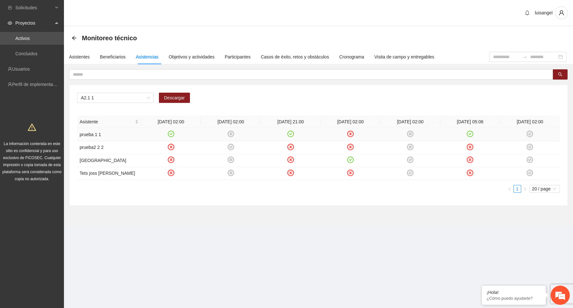
click at [291, 134] on icon "check-circle" at bounding box center [290, 134] width 3 height 2
click at [349, 133] on icon "close-circle" at bounding box center [350, 133] width 5 height 5
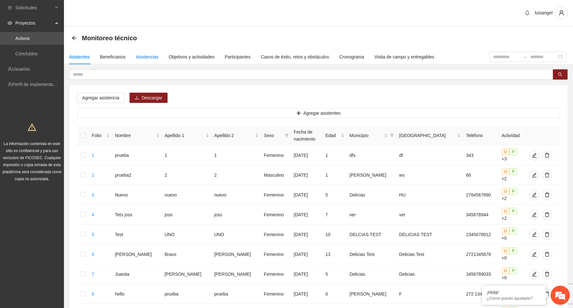
click at [151, 58] on div "Asistencias" at bounding box center [147, 56] width 23 height 7
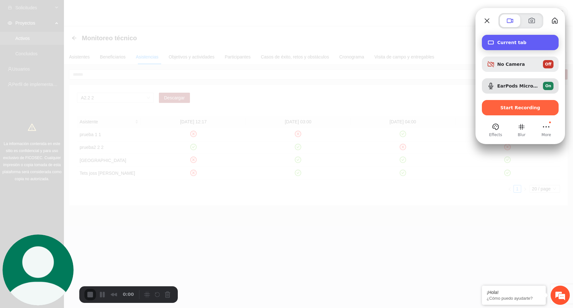
click at [524, 42] on span "Current tab" at bounding box center [525, 42] width 56 height 5
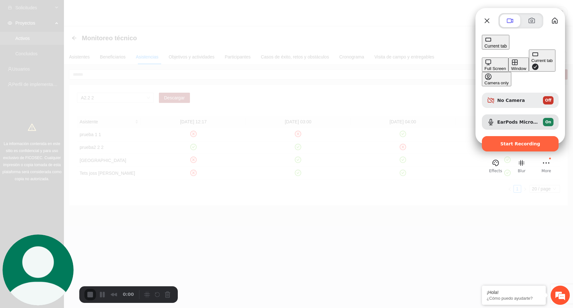
click at [507, 43] on span "Current tab" at bounding box center [496, 45] width 22 height 5
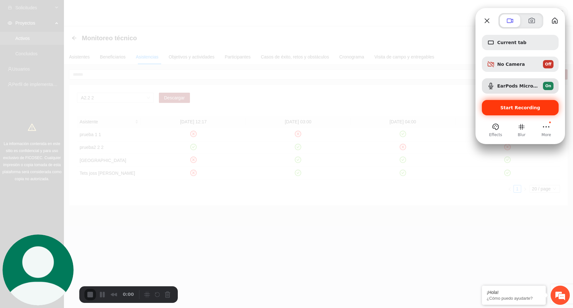
click at [522, 111] on div "Start Recording" at bounding box center [520, 107] width 77 height 15
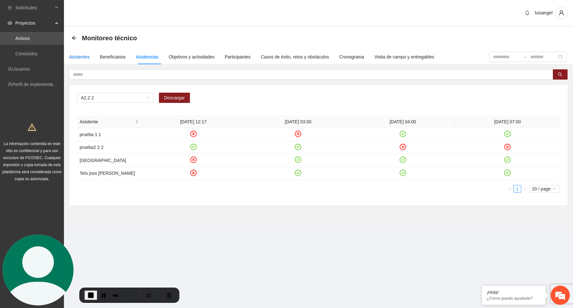
click at [86, 58] on div "Asistentes" at bounding box center [79, 56] width 21 height 7
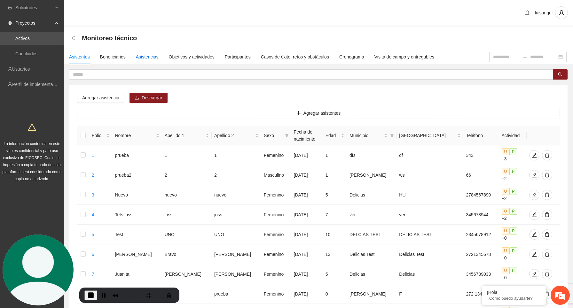
click at [153, 58] on div "Asistencias" at bounding box center [147, 56] width 23 height 7
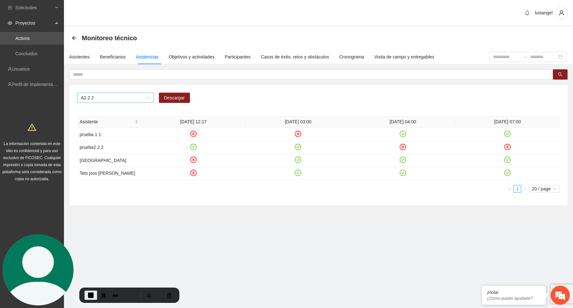
click at [122, 98] on span "A2.2 2" at bounding box center [115, 98] width 69 height 10
click at [112, 122] on div "A2.1 1" at bounding box center [115, 120] width 69 height 7
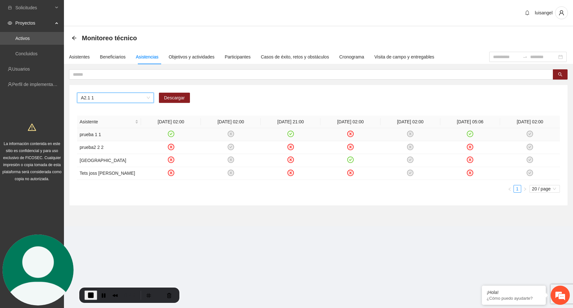
click at [290, 134] on icon "check-circle" at bounding box center [290, 133] width 5 height 5
drag, startPoint x: 331, startPoint y: 121, endPoint x: 371, endPoint y: 122, distance: 40.0
click at [371, 122] on th "[DATE] 02:00" at bounding box center [350, 122] width 60 height 12
click at [356, 112] on div "A2.1 1 Descargar Asistente [DATE] 02:00 [DATE] 02:00 [DATE] 21:00 [DATE] 02:00 …" at bounding box center [318, 145] width 498 height 121
click at [351, 133] on icon "close-circle" at bounding box center [350, 133] width 5 height 5
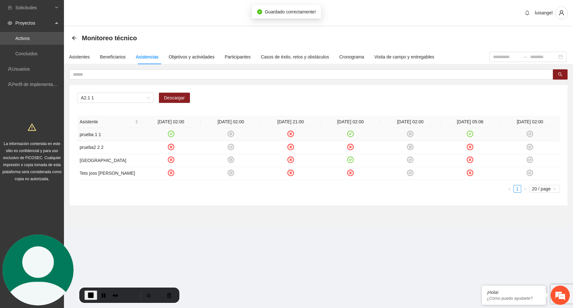
click at [346, 109] on div "A2.1 1 Descargar Asistente [DATE] 02:00 [DATE] 02:00 [DATE] 21:00 [DATE] 02:00 …" at bounding box center [318, 145] width 498 height 121
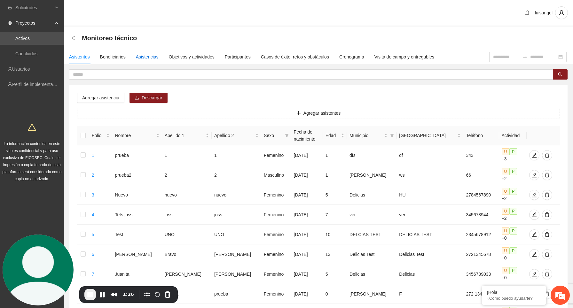
click at [151, 53] on div "Asistencias" at bounding box center [147, 56] width 23 height 7
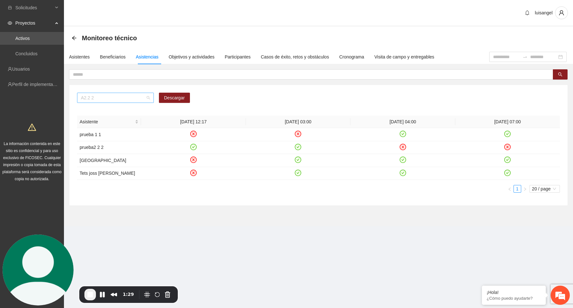
click at [144, 97] on span "A2.2 2" at bounding box center [115, 98] width 69 height 10
click at [126, 121] on div "A2.1 1" at bounding box center [115, 120] width 69 height 7
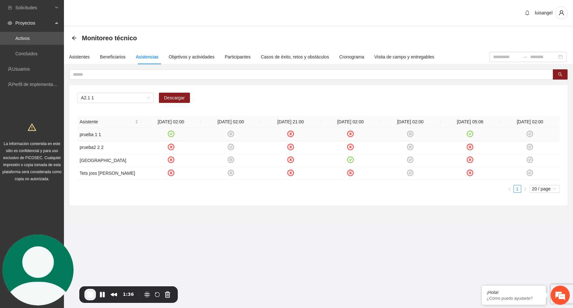
click at [290, 132] on icon "close-circle" at bounding box center [290, 133] width 5 height 5
click at [324, 93] on div "A2.1 1 Descargar" at bounding box center [318, 100] width 483 height 15
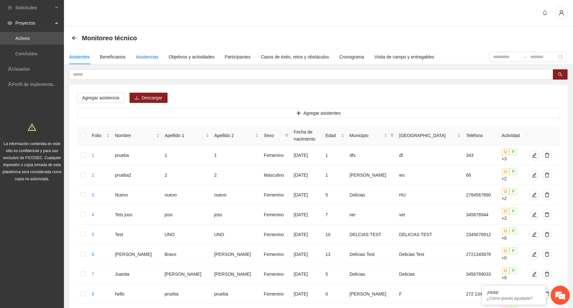
click at [152, 56] on div "Asistencias" at bounding box center [147, 56] width 23 height 7
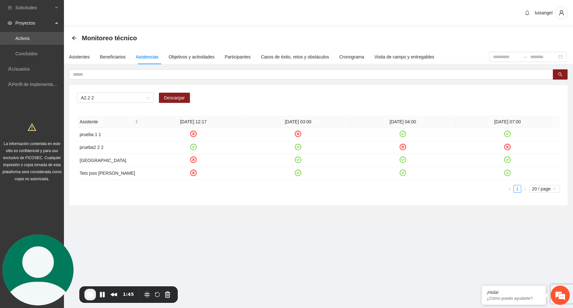
click at [120, 100] on span "A2.2 2" at bounding box center [115, 98] width 69 height 10
click at [113, 99] on span "A2.2 2" at bounding box center [115, 98] width 69 height 10
click at [104, 125] on div "Asistente" at bounding box center [109, 121] width 59 height 7
click at [104, 125] on span "Asistente" at bounding box center [107, 121] width 54 height 7
click at [114, 98] on span "A2.2 2" at bounding box center [115, 98] width 69 height 10
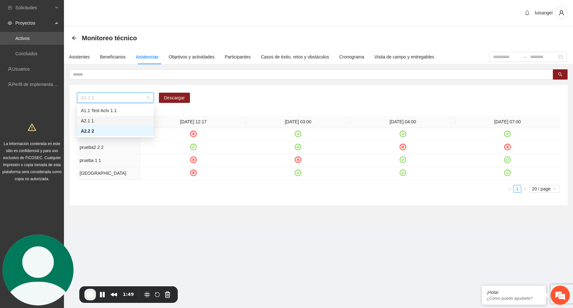
click at [98, 120] on div "A2.1 1" at bounding box center [115, 120] width 69 height 7
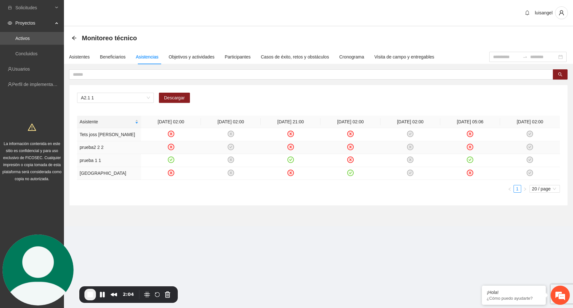
click at [171, 147] on icon "close-circle" at bounding box center [170, 146] width 5 height 5
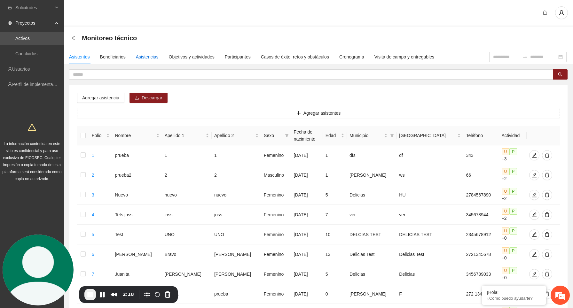
click at [155, 58] on div "Asistencias" at bounding box center [147, 56] width 23 height 7
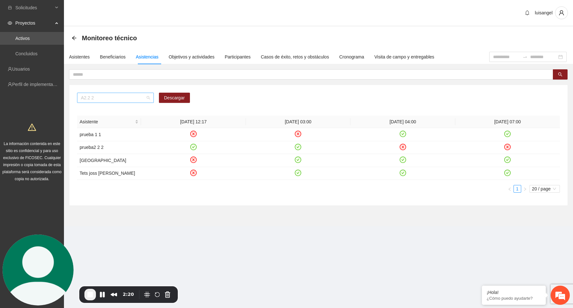
click at [129, 99] on span "A2.2 2" at bounding box center [115, 98] width 69 height 10
click at [116, 100] on span "A2.2 2" at bounding box center [115, 98] width 69 height 10
click at [106, 122] on div "A2.1 1" at bounding box center [115, 120] width 69 height 7
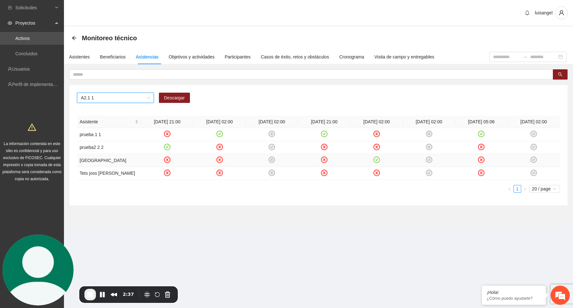
click at [168, 160] on icon "close-circle" at bounding box center [167, 159] width 5 height 5
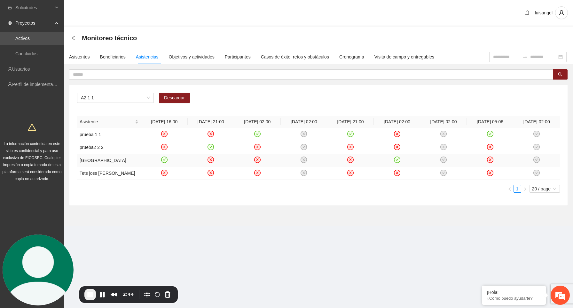
click at [207, 109] on div "A2.1 1 Descargar Asistente 09/09/2024 16:00 09/09/2024 21:00 10/09/2024 02:00 1…" at bounding box center [318, 145] width 498 height 121
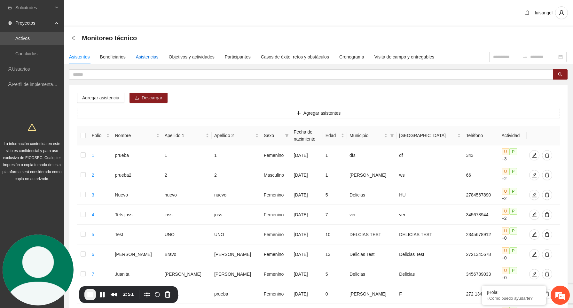
click at [152, 59] on div "Asistencias" at bounding box center [147, 56] width 23 height 7
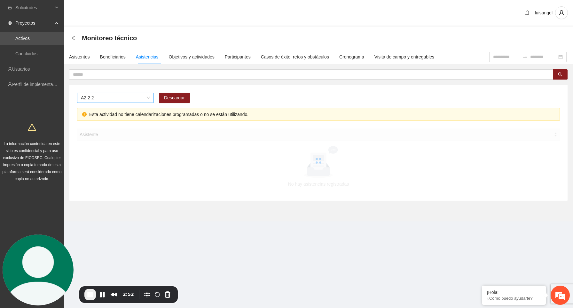
click at [114, 100] on span "A2.2 2" at bounding box center [115, 98] width 69 height 10
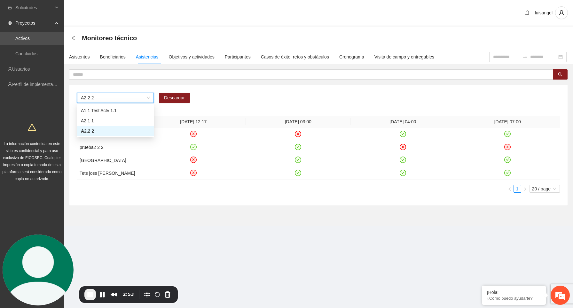
click at [114, 99] on span "A2.2 2" at bounding box center [115, 98] width 69 height 10
click at [105, 100] on span "A2.2 2" at bounding box center [115, 98] width 69 height 10
click at [100, 120] on div "A2.1 1" at bounding box center [115, 120] width 69 height 7
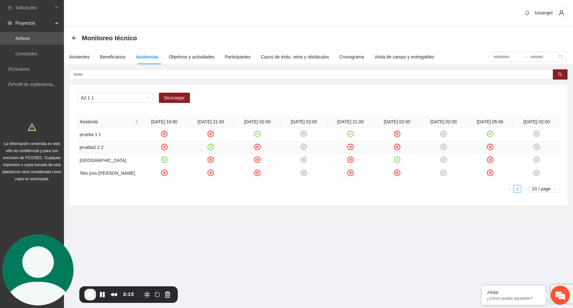
click at [166, 147] on icon "close-circle" at bounding box center [164, 146] width 5 height 5
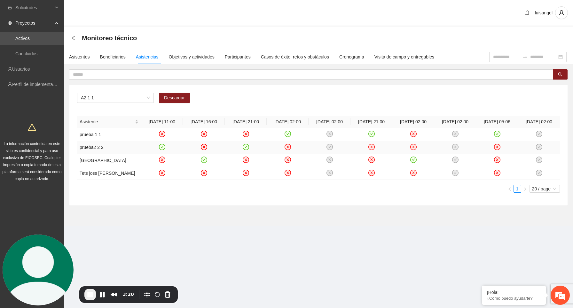
click at [229, 99] on div "A2.1 1 Descargar" at bounding box center [318, 100] width 483 height 15
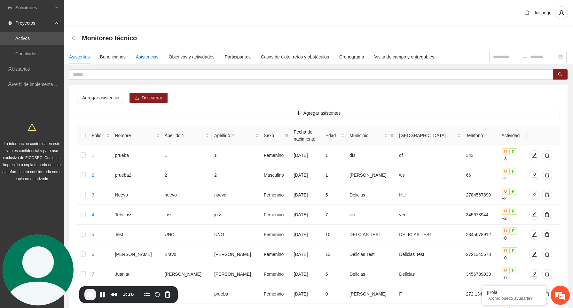
click at [150, 57] on div "Asistencias" at bounding box center [147, 56] width 23 height 7
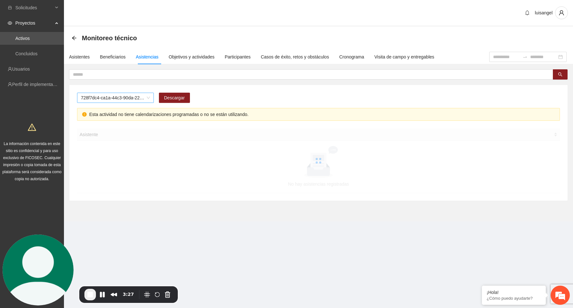
click at [124, 97] on span "728f7dc4-ca1a-44c3-90da-22168a9e6d16" at bounding box center [115, 98] width 69 height 10
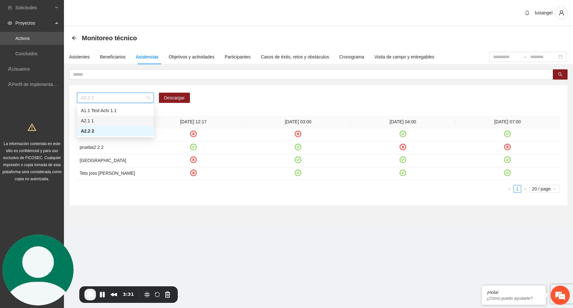
click at [93, 122] on div "A2.1 1" at bounding box center [115, 120] width 69 height 7
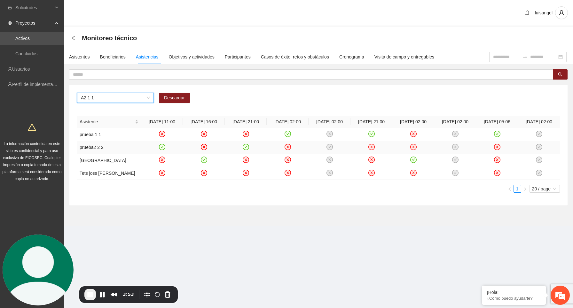
click at [204, 148] on icon "close-circle" at bounding box center [204, 147] width 3 height 3
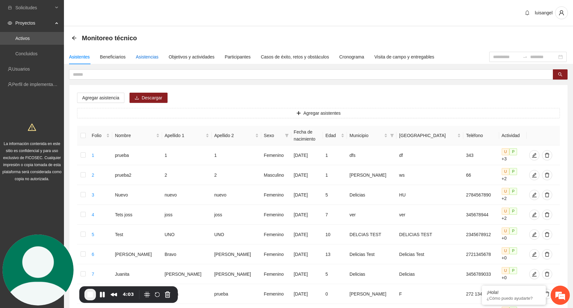
click at [155, 57] on div "Asistencias" at bounding box center [147, 56] width 23 height 7
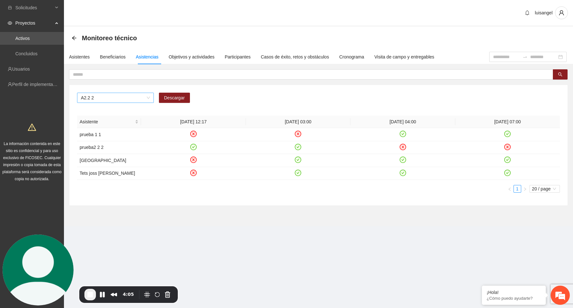
click at [129, 98] on span "A2.2 2" at bounding box center [115, 98] width 69 height 10
click at [105, 122] on div "A2.1 1" at bounding box center [115, 120] width 69 height 7
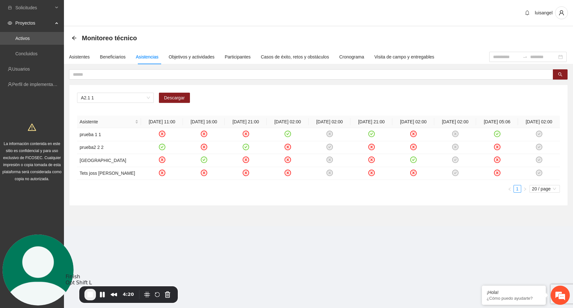
click at [90, 295] on span "End Recording" at bounding box center [90, 295] width 8 height 8
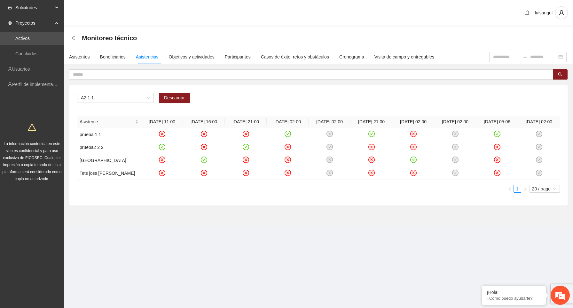
click at [57, 6] on div "Solicitudes" at bounding box center [32, 7] width 64 height 13
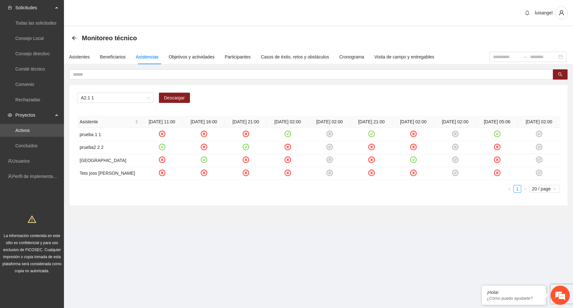
click at [123, 27] on div "Monitoreo técnico" at bounding box center [318, 38] width 509 height 23
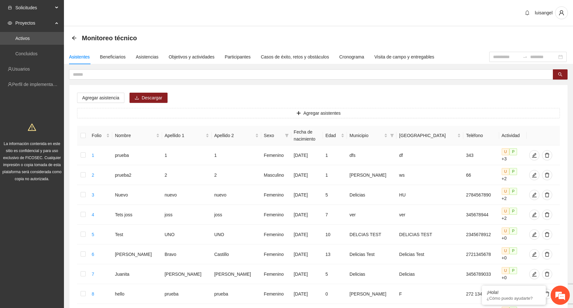
click at [50, 9] on span "Solicitudes" at bounding box center [34, 7] width 38 height 13
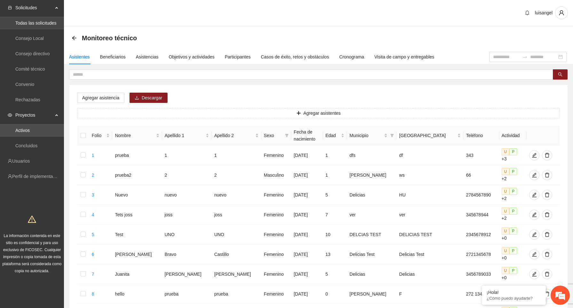
click at [43, 23] on link "Todas las solicitudes" at bounding box center [35, 22] width 41 height 5
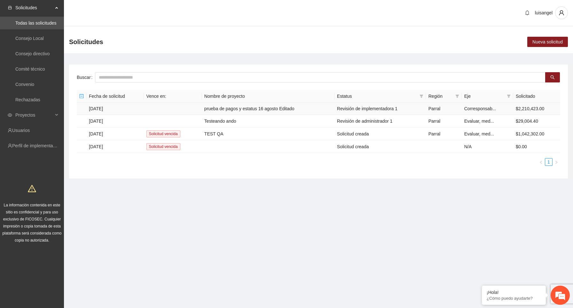
click at [118, 111] on td "[DATE]" at bounding box center [115, 109] width 58 height 12
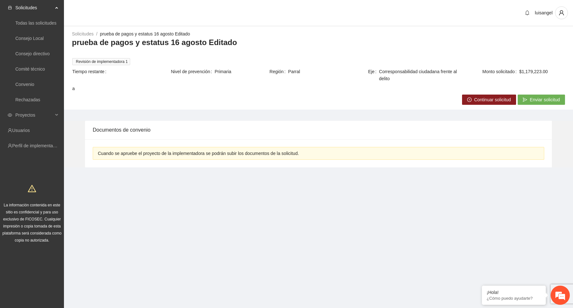
click at [493, 102] on span "Continuar solicitud" at bounding box center [492, 99] width 37 height 7
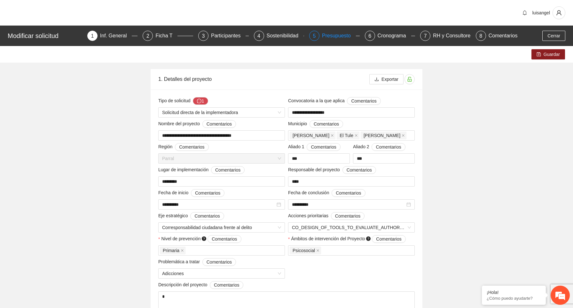
click at [330, 35] on div "Presupuesto" at bounding box center [339, 36] width 34 height 10
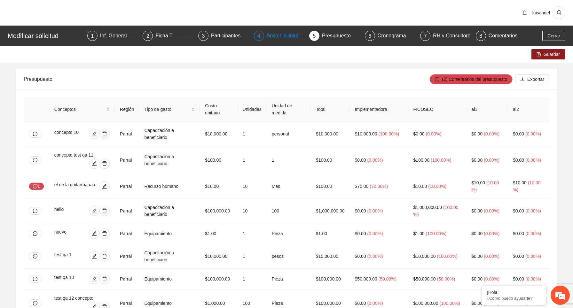
click at [273, 37] on div "Sostenibilidad" at bounding box center [285, 36] width 37 height 10
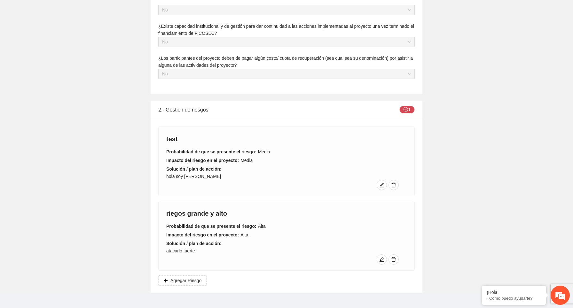
scroll to position [146, 0]
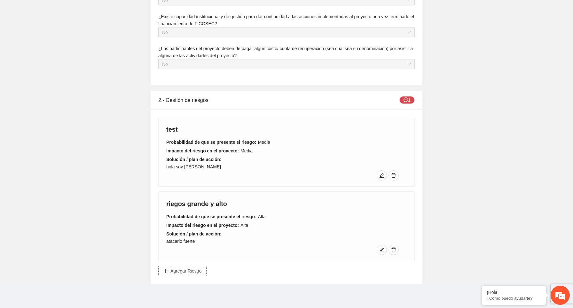
click at [199, 273] on span "Agregar Riesgo" at bounding box center [185, 271] width 31 height 7
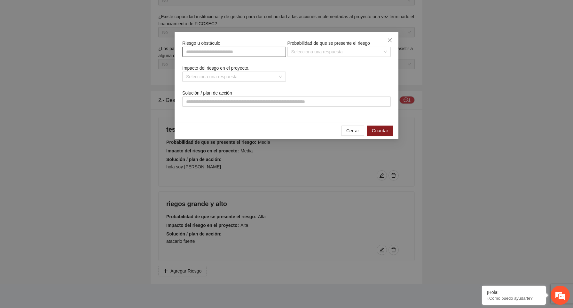
click at [271, 55] on input "text" at bounding box center [234, 52] width 104 height 10
type input "*********"
click at [333, 53] on input "search" at bounding box center [336, 52] width 91 height 10
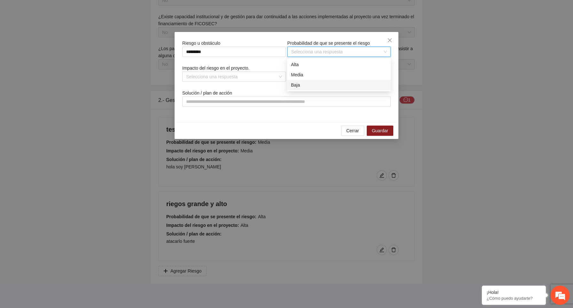
click at [318, 83] on div "Baja" at bounding box center [339, 85] width 96 height 7
click at [272, 71] on div "Impacto del riesgo en el proyecto. Selecciona una respuesta" at bounding box center [234, 77] width 105 height 25
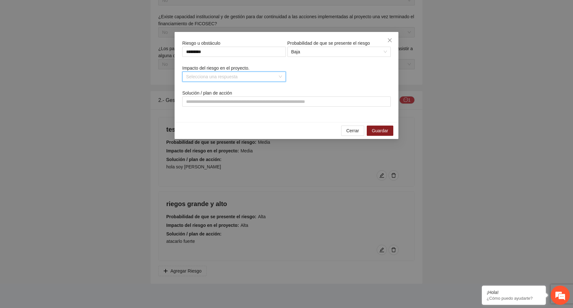
click at [271, 75] on input "search" at bounding box center [231, 77] width 91 height 10
click at [252, 110] on div "Baja" at bounding box center [234, 110] width 96 height 7
click at [272, 102] on input "text" at bounding box center [286, 102] width 209 height 10
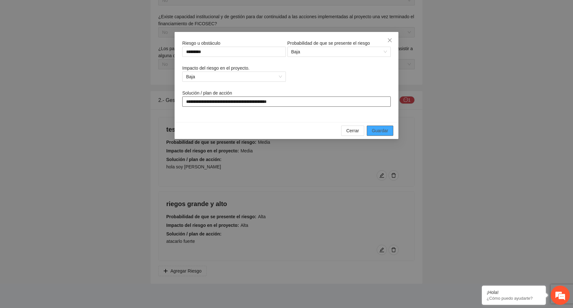
type input "**********"
click at [381, 134] on span "Guardar" at bounding box center [380, 130] width 16 height 7
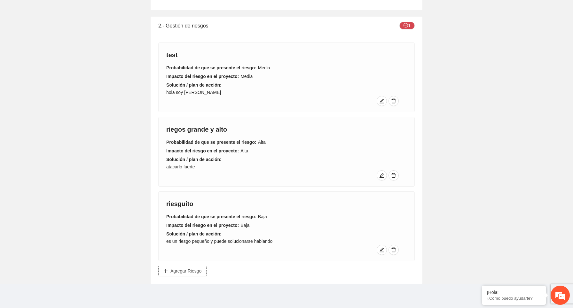
scroll to position [0, 0]
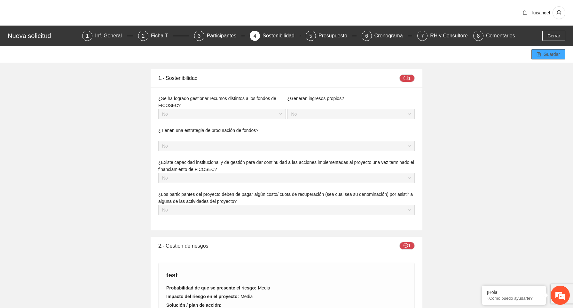
click at [544, 57] on span "Guardar" at bounding box center [552, 54] width 16 height 7
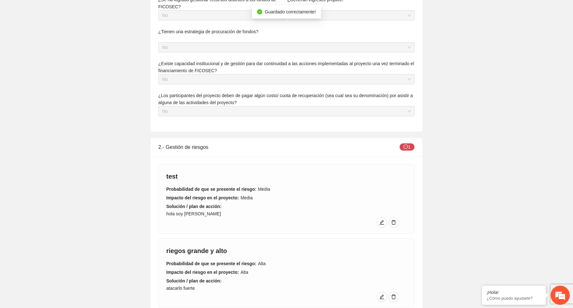
scroll to position [220, 0]
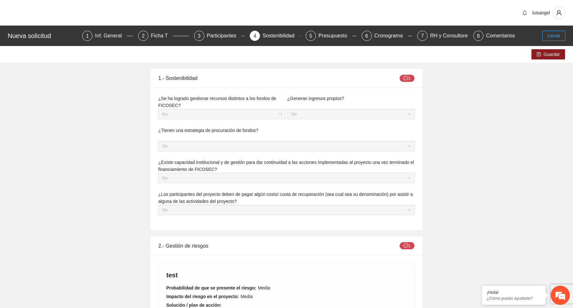
click at [558, 37] on span "Cerrar" at bounding box center [554, 35] width 13 height 7
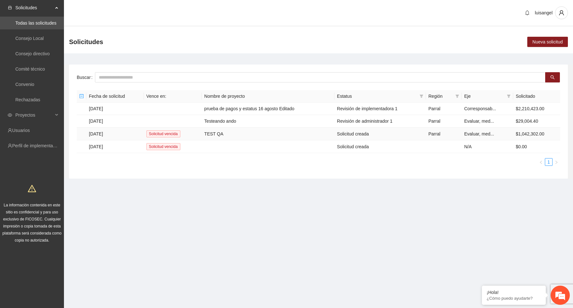
click at [266, 131] on td "TEST QA" at bounding box center [268, 134] width 133 height 13
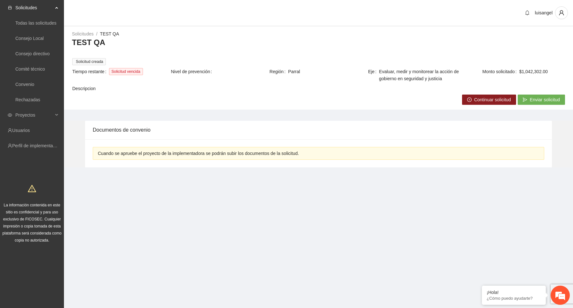
click at [491, 100] on span "Continuar solicitud" at bounding box center [492, 99] width 37 height 7
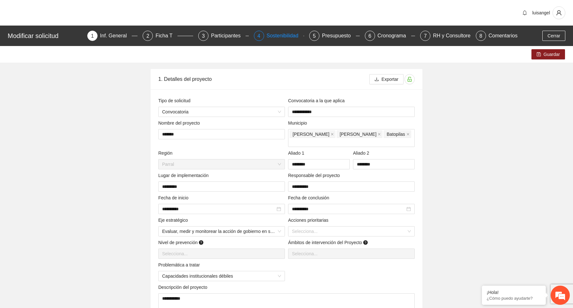
click at [284, 37] on div "Sostenibilidad" at bounding box center [285, 36] width 37 height 10
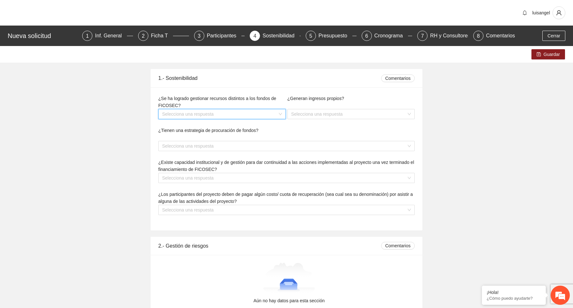
click at [270, 115] on input "search" at bounding box center [219, 114] width 115 height 10
click at [262, 123] on div "Sí" at bounding box center [222, 126] width 120 height 7
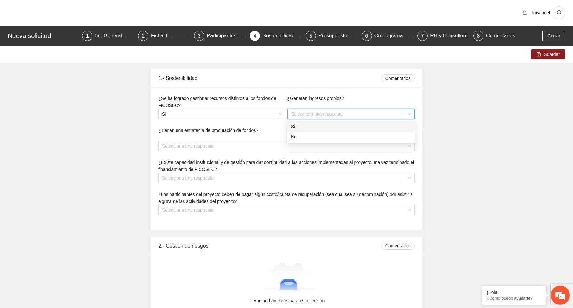
click at [319, 114] on input "search" at bounding box center [348, 114] width 115 height 10
click at [317, 123] on div "Sí" at bounding box center [351, 126] width 120 height 7
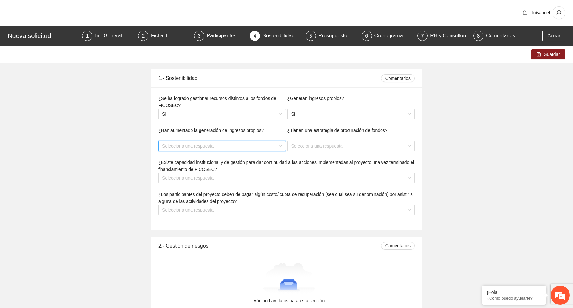
click at [275, 142] on input "search" at bounding box center [219, 146] width 115 height 10
click at [268, 154] on div "Sí" at bounding box center [222, 159] width 128 height 10
click at [323, 151] on div "¿Tienen una estrategia de procuración de fondos? Selecciona una respuesta" at bounding box center [351, 143] width 129 height 32
click at [323, 148] on input "search" at bounding box center [348, 146] width 115 height 10
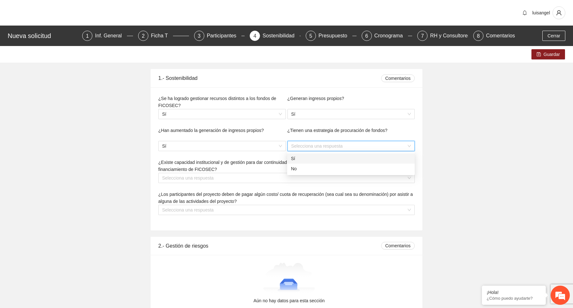
click at [320, 157] on div "Sí" at bounding box center [351, 158] width 120 height 7
type textarea "**********"
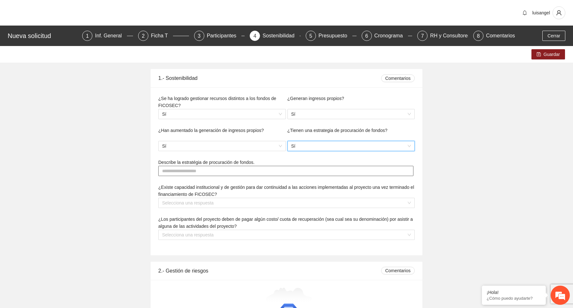
click at [260, 170] on textarea at bounding box center [285, 171] width 255 height 10
click at [317, 150] on span "Sí" at bounding box center [351, 146] width 120 height 10
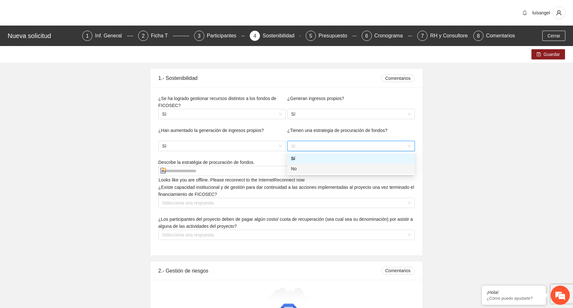
click at [308, 170] on div "No" at bounding box center [351, 168] width 120 height 7
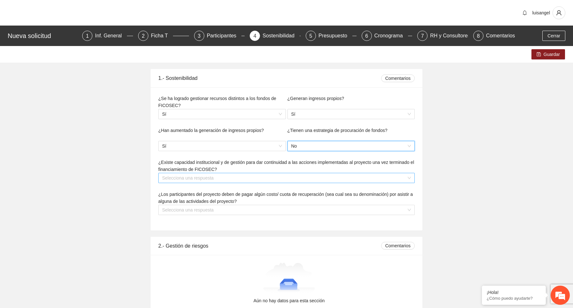
click at [236, 178] on input "search" at bounding box center [284, 178] width 244 height 10
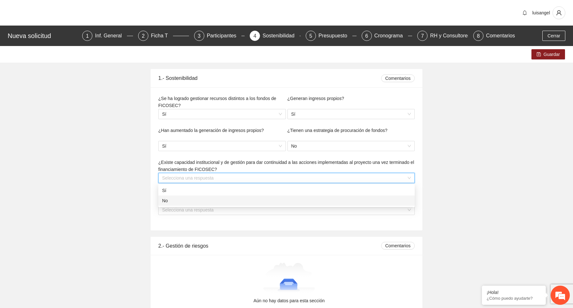
click at [222, 200] on div "No" at bounding box center [286, 200] width 249 height 7
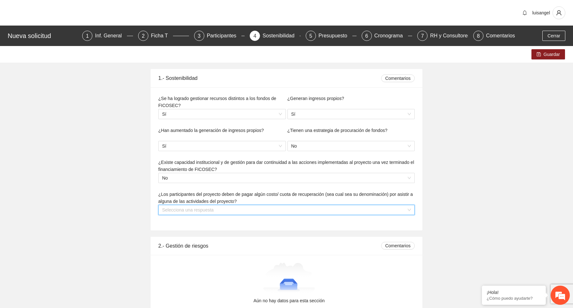
click at [218, 212] on input "search" at bounding box center [284, 210] width 244 height 10
click at [211, 233] on div "No" at bounding box center [286, 232] width 249 height 7
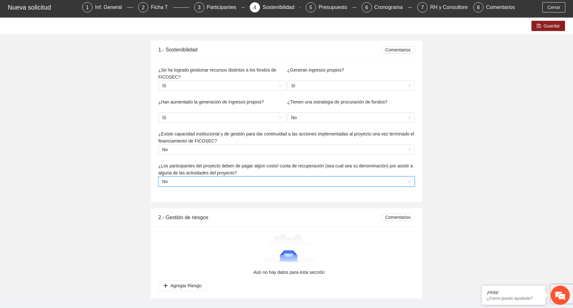
scroll to position [43, 0]
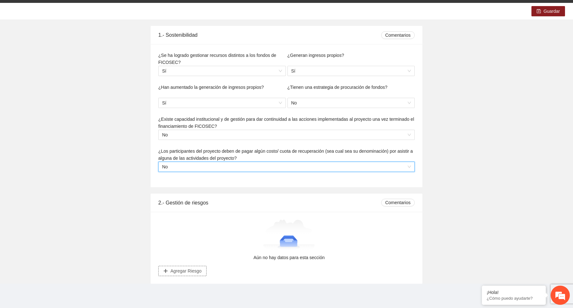
click at [201, 268] on span "Agregar Riesgo" at bounding box center [185, 271] width 31 height 7
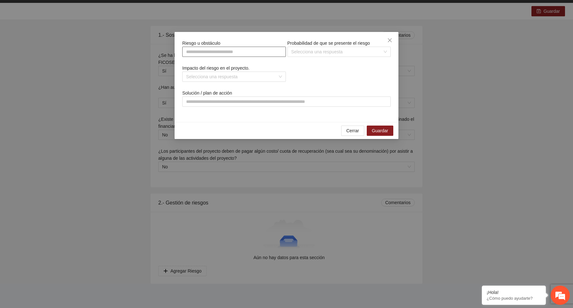
click at [264, 51] on input "text" at bounding box center [234, 52] width 104 height 10
type input "****"
click at [357, 50] on input "search" at bounding box center [336, 52] width 91 height 10
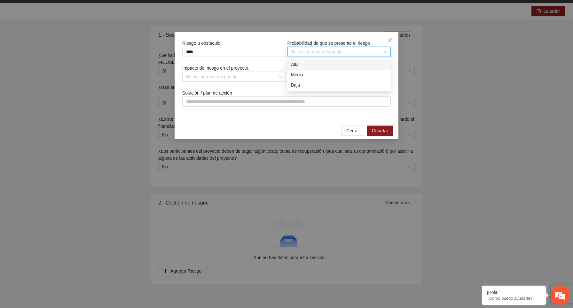
click at [334, 66] on div "Alta" at bounding box center [339, 64] width 96 height 7
click at [261, 76] on input "search" at bounding box center [231, 77] width 91 height 10
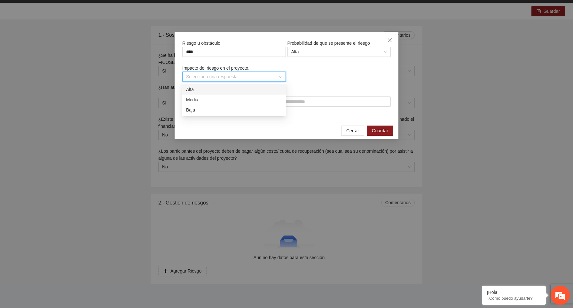
click at [251, 85] on div "Alta" at bounding box center [234, 89] width 104 height 10
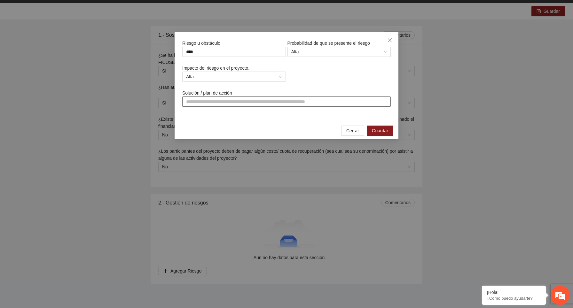
click at [248, 98] on input "text" at bounding box center [286, 102] width 209 height 10
type input "*****"
click at [388, 130] on span "Guardar" at bounding box center [380, 130] width 16 height 7
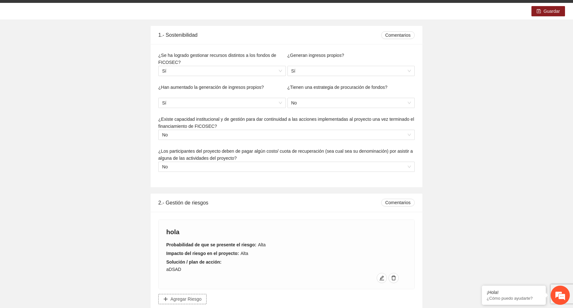
scroll to position [0, 0]
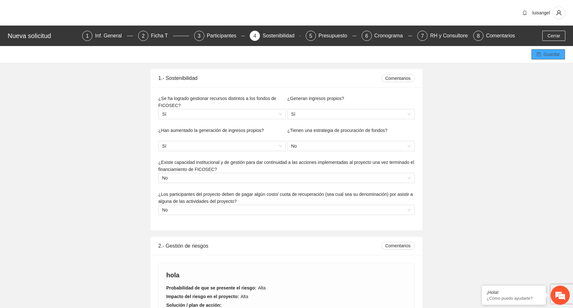
click at [544, 56] on span "Guardar" at bounding box center [552, 54] width 16 height 7
click at [560, 37] on button "Cerrar" at bounding box center [553, 36] width 23 height 10
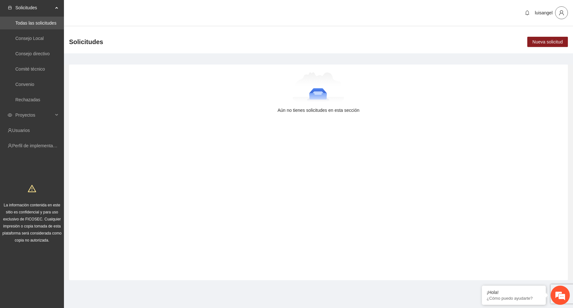
click at [562, 13] on icon "user" at bounding box center [561, 12] width 5 height 5
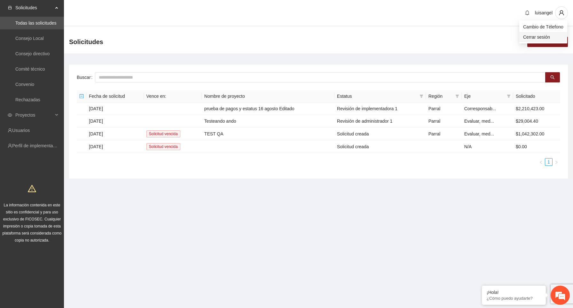
click at [546, 35] on span "Cerrar sesión" at bounding box center [543, 37] width 40 height 7
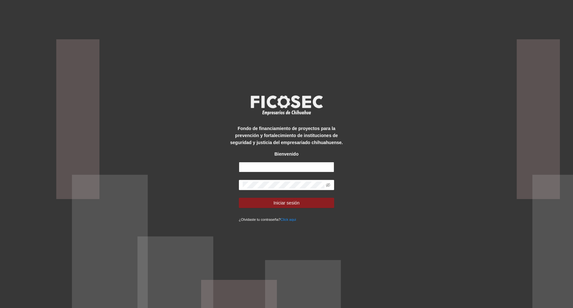
click at [270, 166] on input "text" at bounding box center [287, 167] width 96 height 10
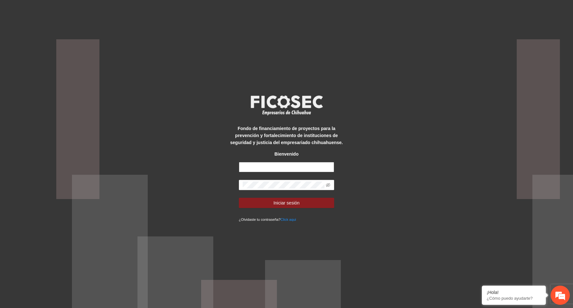
type input "**********"
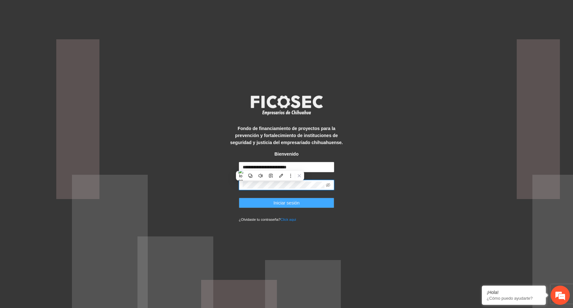
click at [302, 204] on button "Iniciar sesión" at bounding box center [287, 203] width 96 height 10
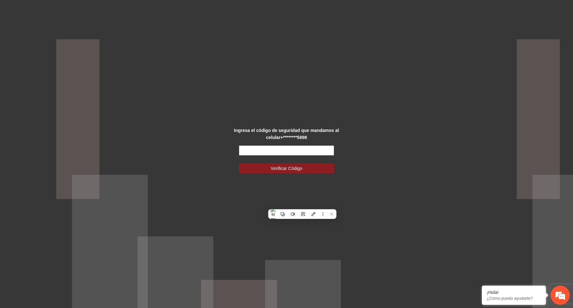
click at [320, 151] on input "text" at bounding box center [287, 151] width 96 height 10
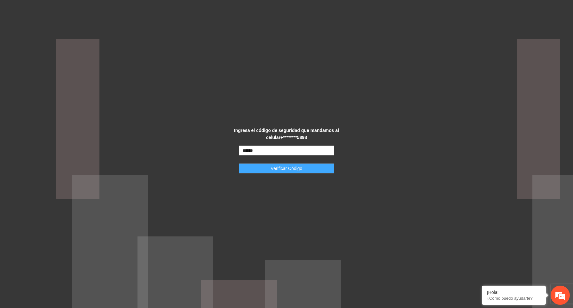
type input "******"
click at [314, 171] on button "Verificar Código" at bounding box center [287, 168] width 96 height 10
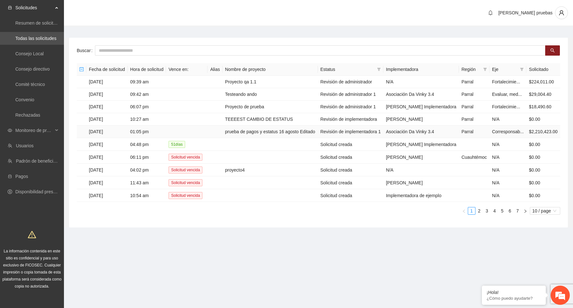
click at [118, 138] on td "06/05/2025" at bounding box center [106, 132] width 41 height 12
click at [110, 138] on td "06/05/2025" at bounding box center [106, 132] width 41 height 12
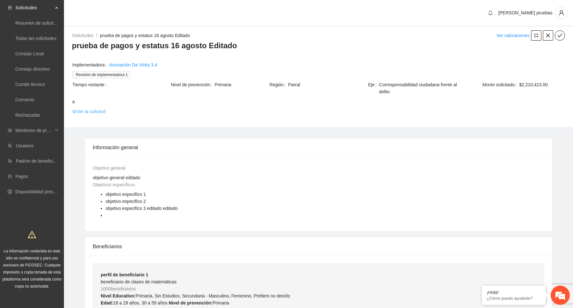
click at [105, 111] on link "Ver la solicitud" at bounding box center [88, 111] width 33 height 7
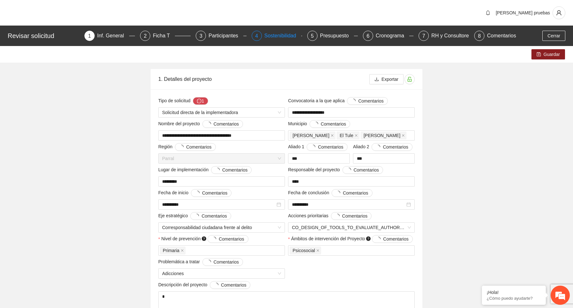
click at [275, 37] on div "Sostenibilidad" at bounding box center [283, 36] width 37 height 10
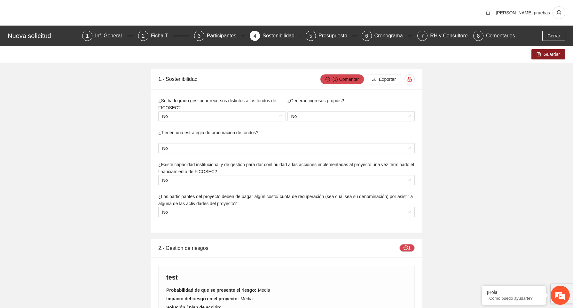
scroll to position [222, 0]
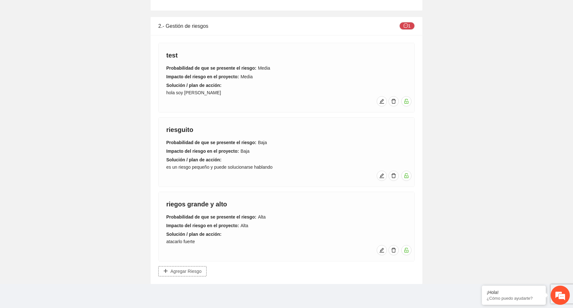
click at [188, 272] on span "Agregar Riesgo" at bounding box center [185, 271] width 31 height 7
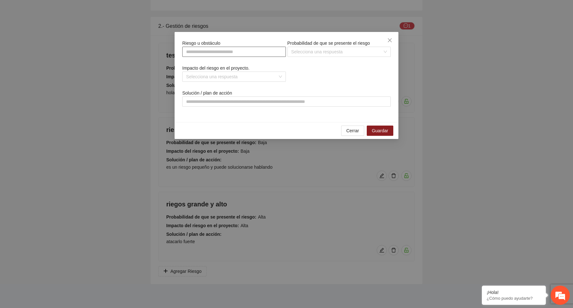
click at [261, 56] on input "text" at bounding box center [234, 52] width 104 height 10
type input "**********"
click at [361, 54] on input "search" at bounding box center [336, 52] width 91 height 10
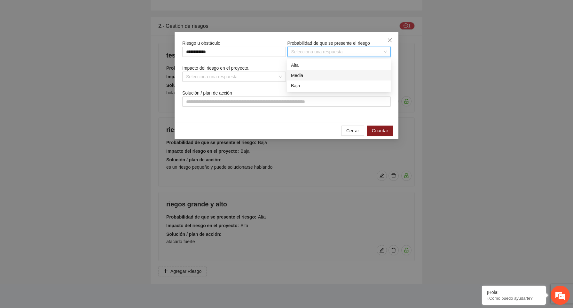
click at [339, 75] on div "Media" at bounding box center [339, 75] width 96 height 7
click at [248, 78] on input "search" at bounding box center [231, 77] width 91 height 10
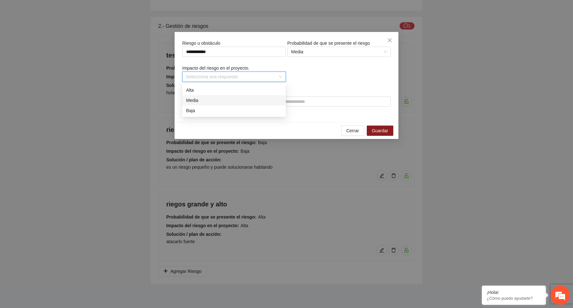
click at [235, 99] on div "Media" at bounding box center [234, 100] width 96 height 7
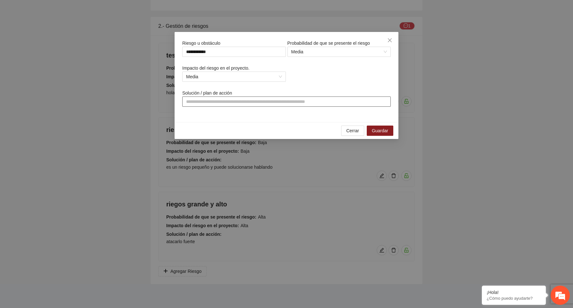
click at [271, 101] on input "text" at bounding box center [286, 102] width 209 height 10
type input "*******"
click at [384, 131] on span "Guardar" at bounding box center [380, 130] width 16 height 7
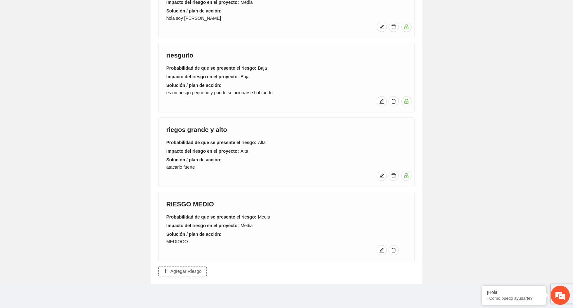
scroll to position [0, 0]
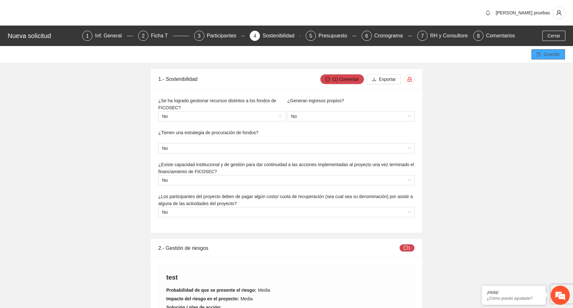
click at [557, 58] on span "Guardar" at bounding box center [552, 54] width 16 height 7
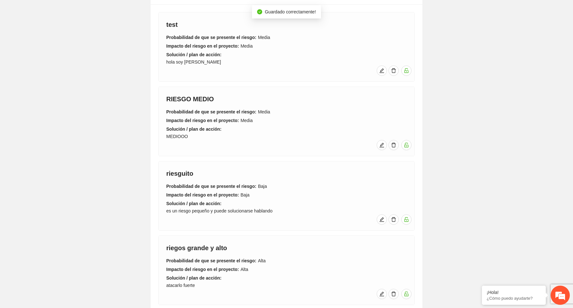
scroll to position [251, 0]
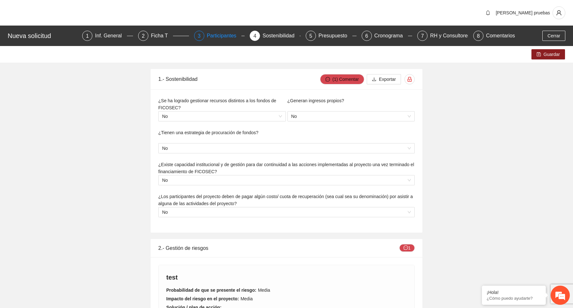
click at [226, 34] on div "Participantes" at bounding box center [224, 36] width 35 height 10
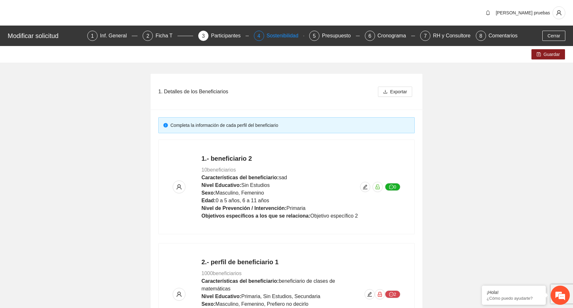
click at [280, 34] on div "Sostenibilidad" at bounding box center [285, 36] width 37 height 10
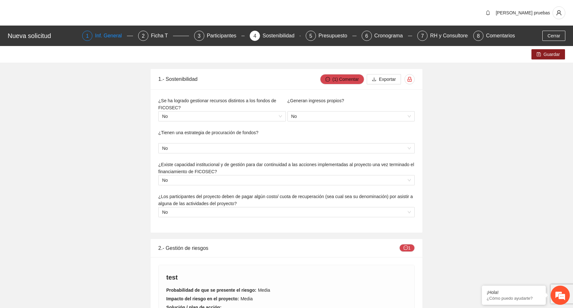
click at [114, 35] on div "Inf. General" at bounding box center [111, 36] width 32 height 10
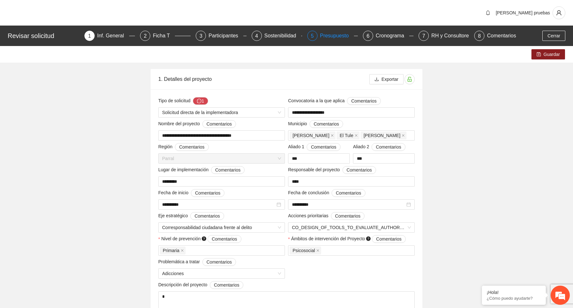
click at [339, 36] on div "Presupuesto" at bounding box center [337, 36] width 34 height 10
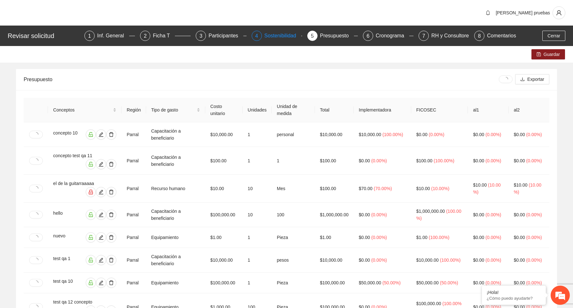
click at [273, 40] on div "Sostenibilidad" at bounding box center [283, 36] width 37 height 10
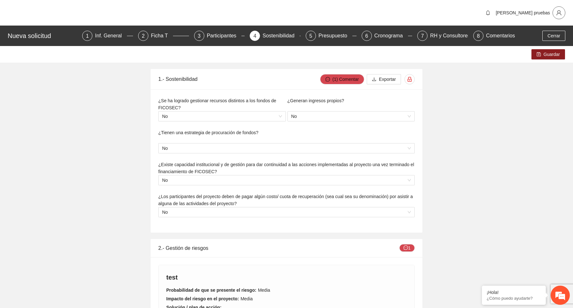
click at [560, 15] on icon "user" at bounding box center [559, 13] width 6 height 6
click at [548, 38] on span "Cerrar sesión" at bounding box center [541, 37] width 40 height 7
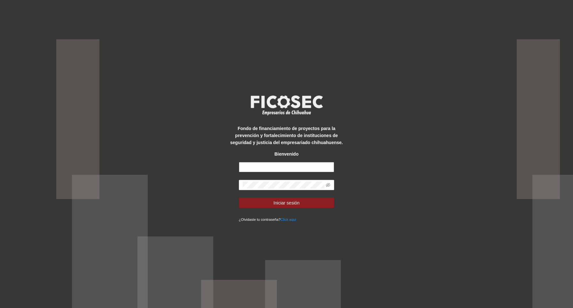
click at [277, 169] on input "text" at bounding box center [287, 167] width 96 height 10
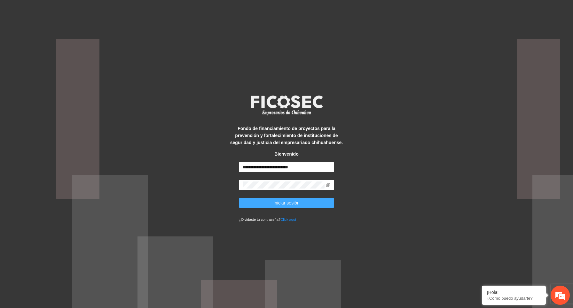
click at [307, 201] on button "Iniciar sesión" at bounding box center [287, 203] width 96 height 10
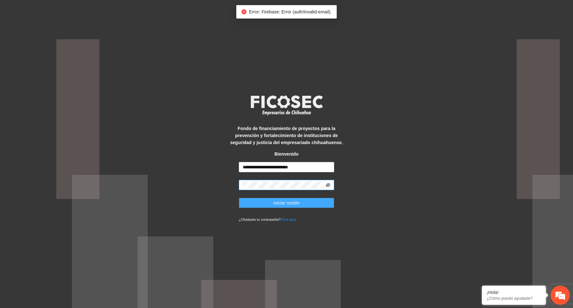
click at [330, 187] on icon "eye-invisible" at bounding box center [328, 185] width 4 height 4
click at [321, 171] on input "**********" at bounding box center [287, 167] width 96 height 10
type input "**********"
click at [318, 202] on button "Iniciar sesión" at bounding box center [287, 203] width 96 height 10
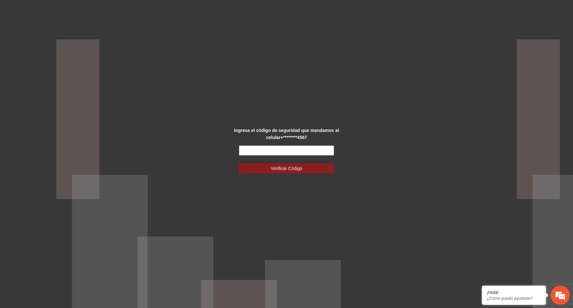
click at [321, 150] on input "text" at bounding box center [287, 151] width 96 height 10
paste input "******"
type input "******"
click at [302, 171] on span "Verificar Código" at bounding box center [287, 168] width 32 height 7
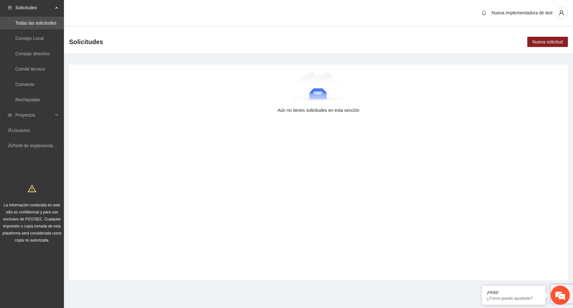
click at [274, 138] on div "Aún no tienes solicitudes en esta sección" at bounding box center [318, 173] width 499 height 216
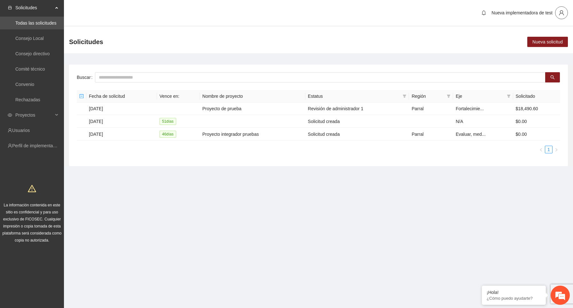
click at [562, 16] on button "button" at bounding box center [561, 12] width 13 height 13
click at [44, 52] on link "Consejo directivo" at bounding box center [32, 53] width 34 height 5
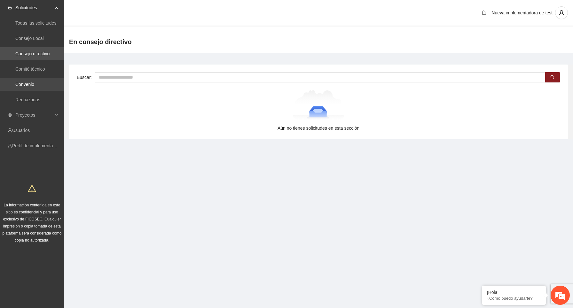
click at [34, 82] on link "Convenio" at bounding box center [24, 84] width 19 height 5
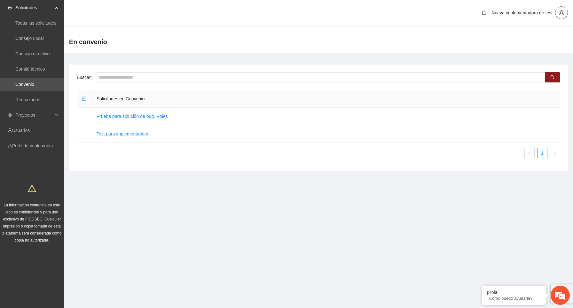
click at [562, 12] on icon "user" at bounding box center [562, 13] width 6 height 6
click at [546, 38] on span "Cerrar sesión" at bounding box center [543, 37] width 40 height 7
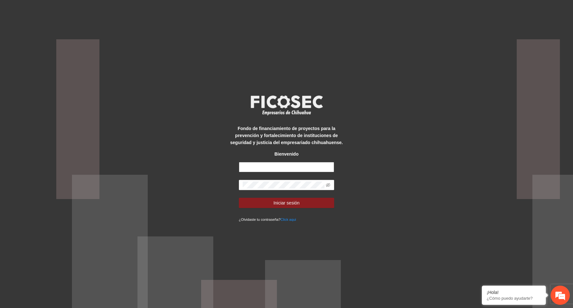
paste input "**********"
type input "**********"
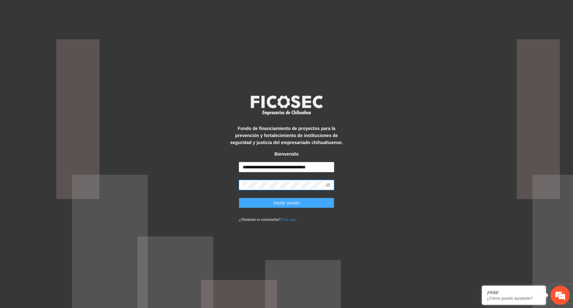
click at [311, 202] on button "Iniciar sesión" at bounding box center [287, 203] width 96 height 10
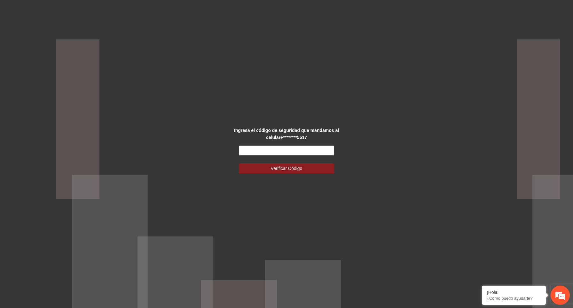
click at [278, 152] on input "text" at bounding box center [287, 151] width 96 height 10
paste input "******"
type input "******"
click at [295, 169] on span "Verificar Código" at bounding box center [287, 168] width 32 height 7
